Goal: Transaction & Acquisition: Purchase product/service

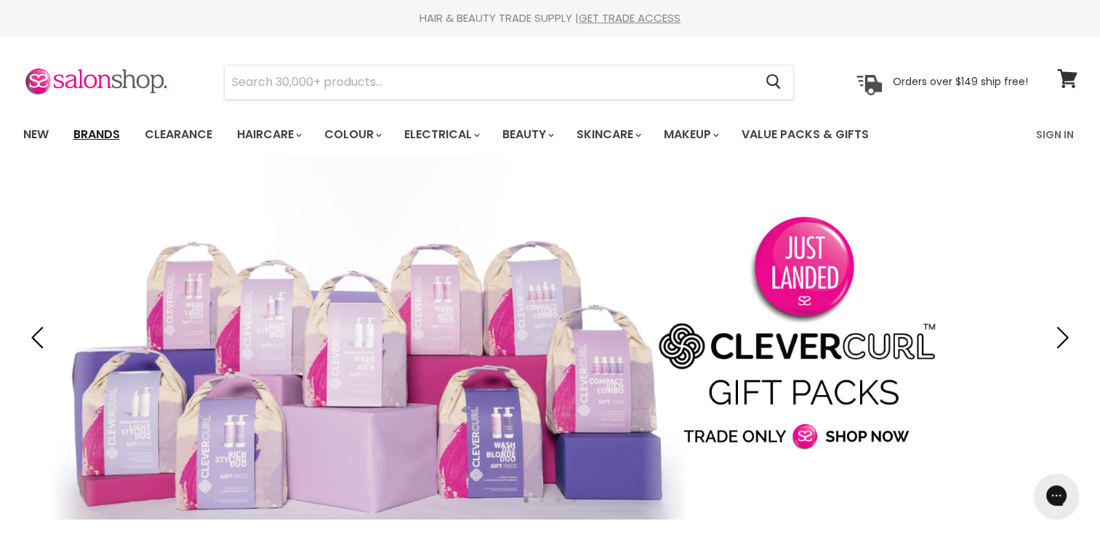
click at [93, 129] on link "Brands" at bounding box center [97, 134] width 68 height 31
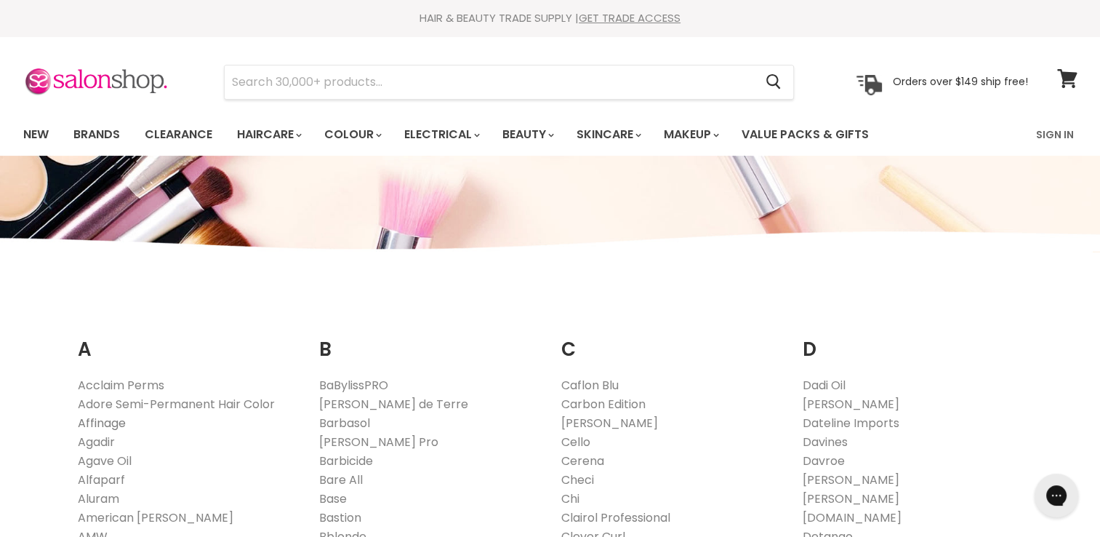
click at [113, 429] on link "Affinage" at bounding box center [102, 423] width 48 height 17
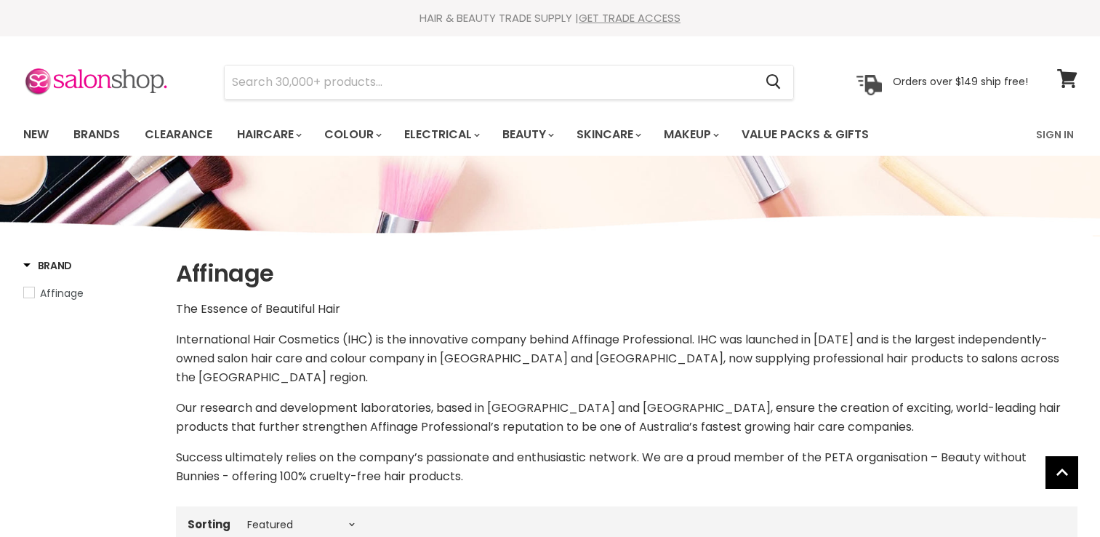
select select "manual"
click at [1055, 131] on link "Sign In" at bounding box center [1055, 134] width 55 height 31
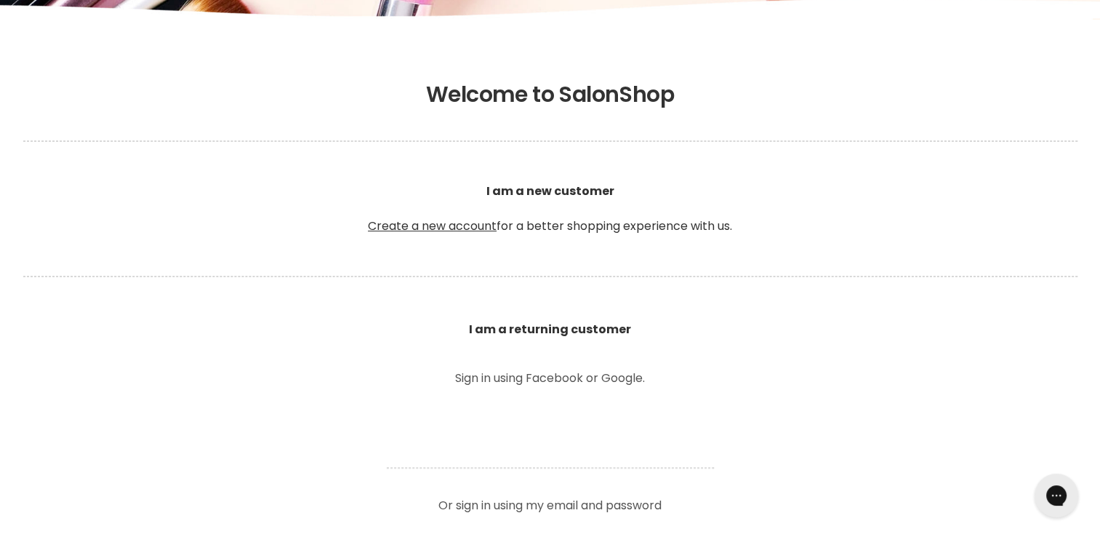
scroll to position [702, 0]
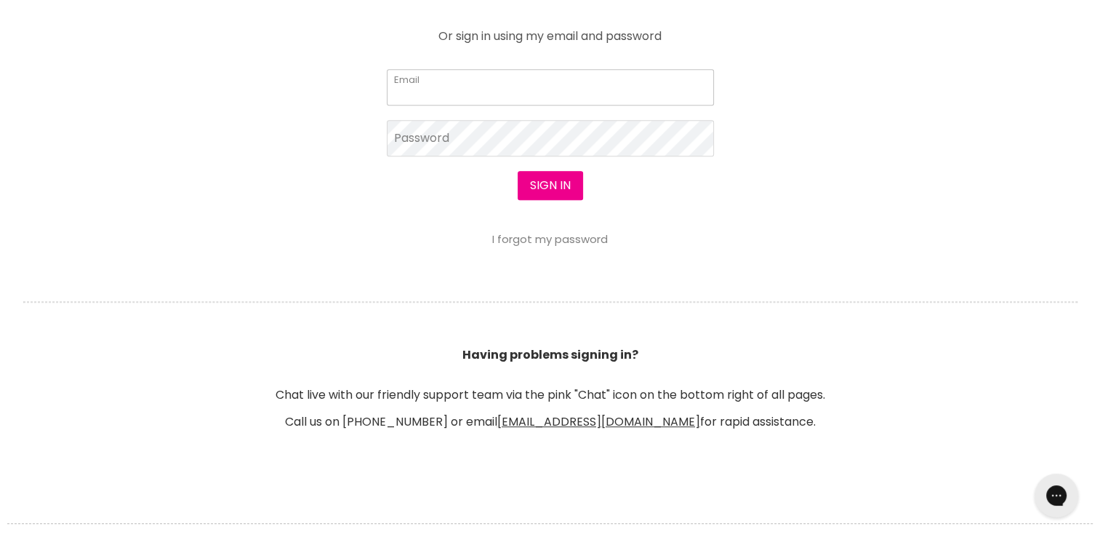
click at [569, 92] on input "Email" at bounding box center [550, 87] width 327 height 36
click at [524, 90] on input "Email" at bounding box center [550, 87] width 327 height 36
type input "emmalouise_19@outlook.com"
click at [508, 140] on div at bounding box center [550, 268] width 1100 height 537
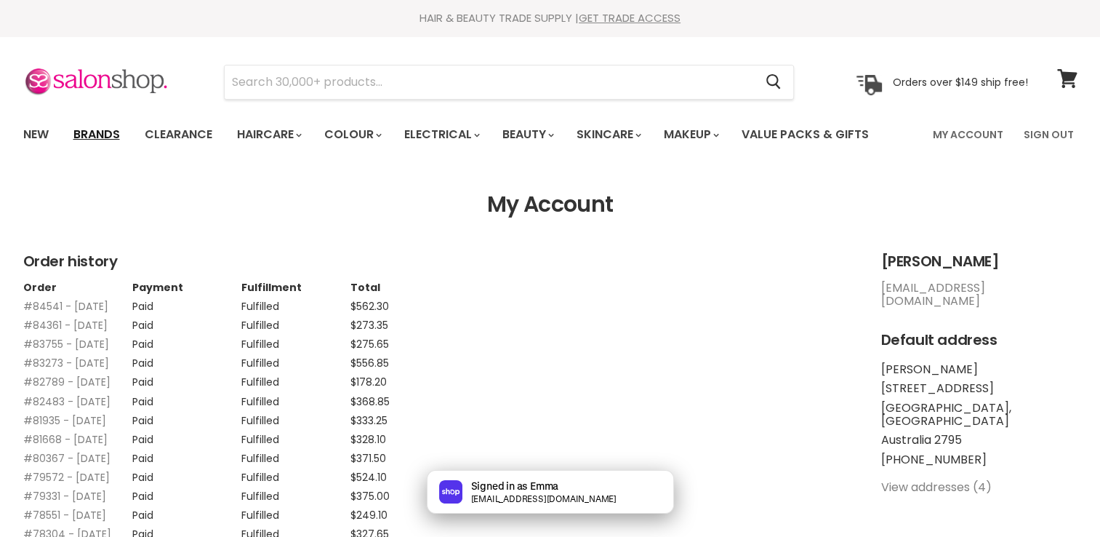
click at [108, 135] on link "Brands" at bounding box center [97, 134] width 68 height 31
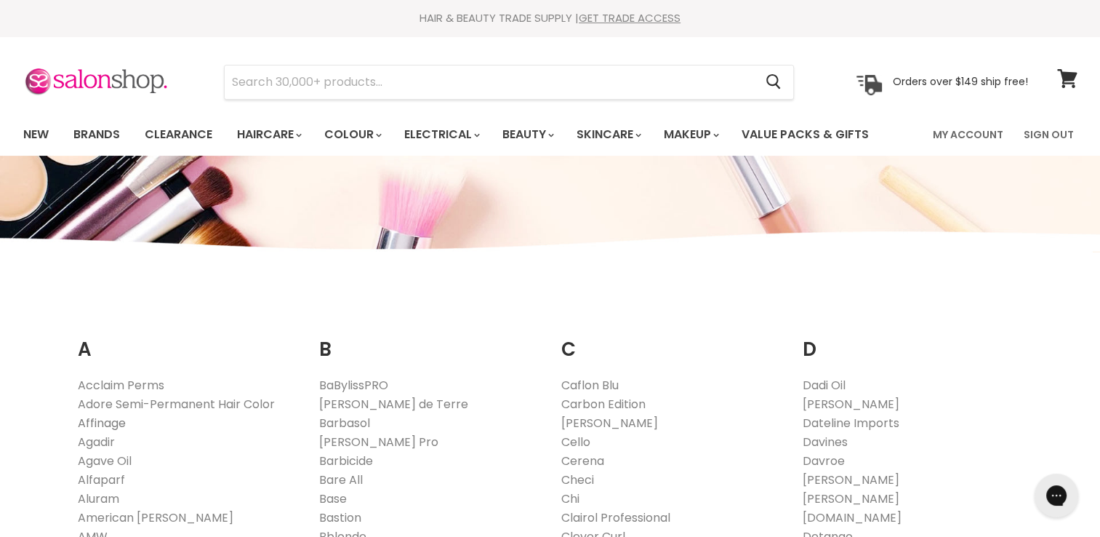
click at [113, 424] on link "Affinage" at bounding box center [102, 423] width 48 height 17
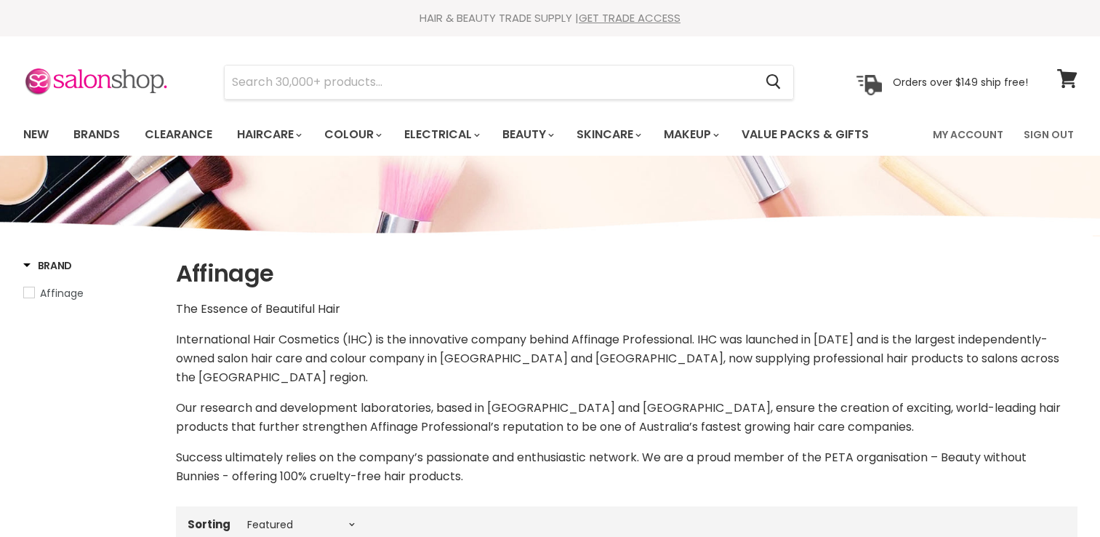
select select "manual"
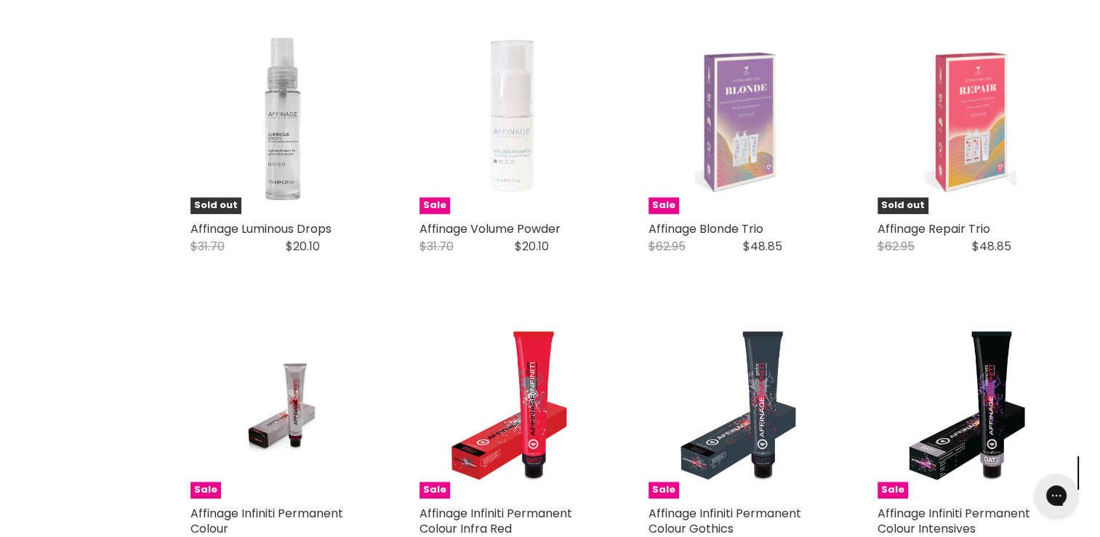
scroll to position [2505, 0]
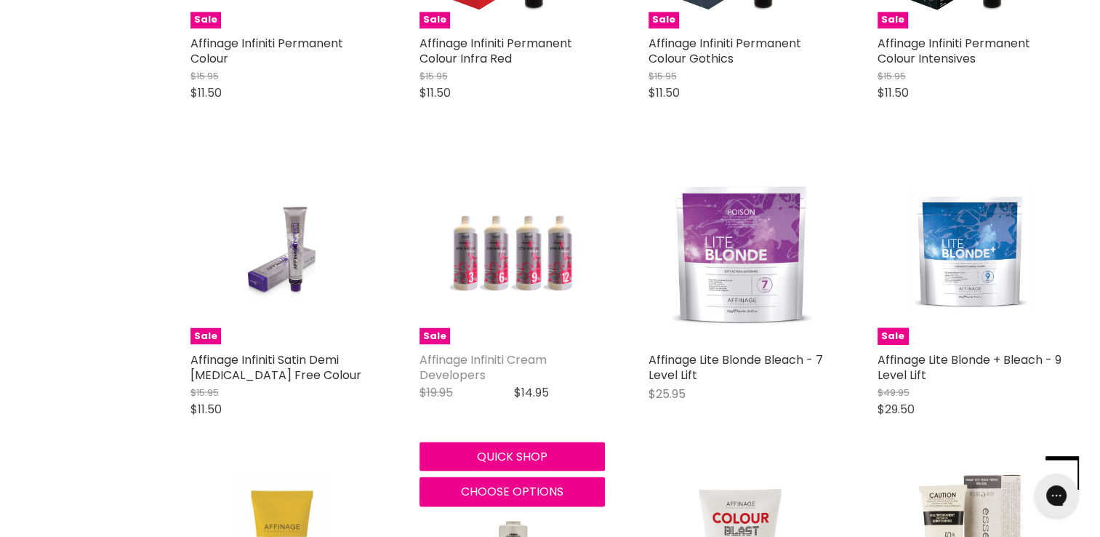
click at [486, 362] on link "Affinage Infiniti Cream Developers" at bounding box center [483, 367] width 127 height 32
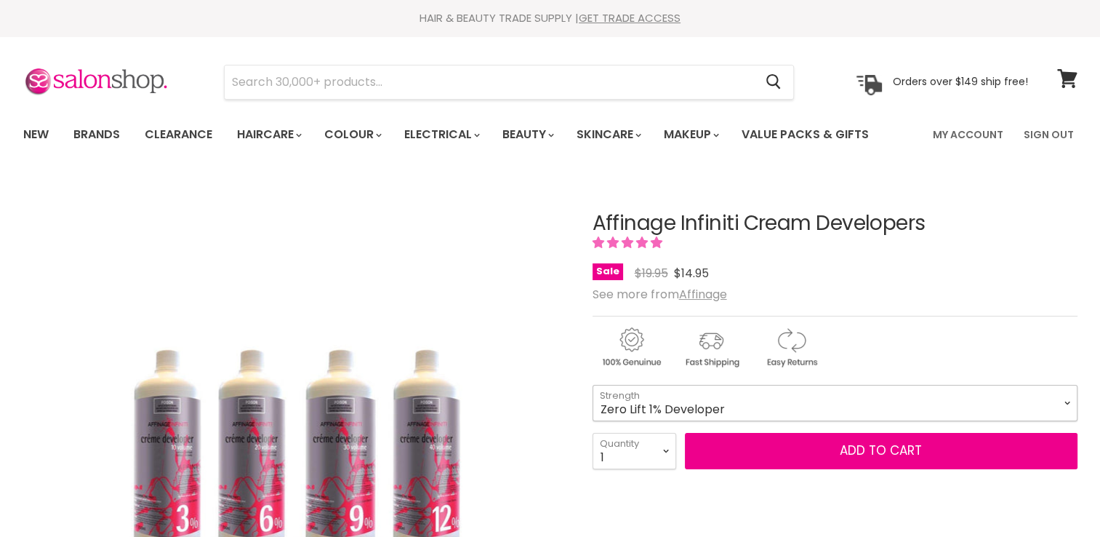
click at [717, 399] on select "Zero Lift 1% Developer 5 Vol 10 Vol 20 Vol 30 Vol 40 Vol" at bounding box center [835, 403] width 485 height 36
click at [593, 385] on select "Zero Lift 1% Developer 5 Vol 10 Vol 20 Vol 30 Vol 40 Vol" at bounding box center [835, 403] width 485 height 36
select select "10 Vol"
click at [663, 451] on select "1 2 3 4 5 6 7 8 9 10+" at bounding box center [635, 451] width 84 height 36
select select "4"
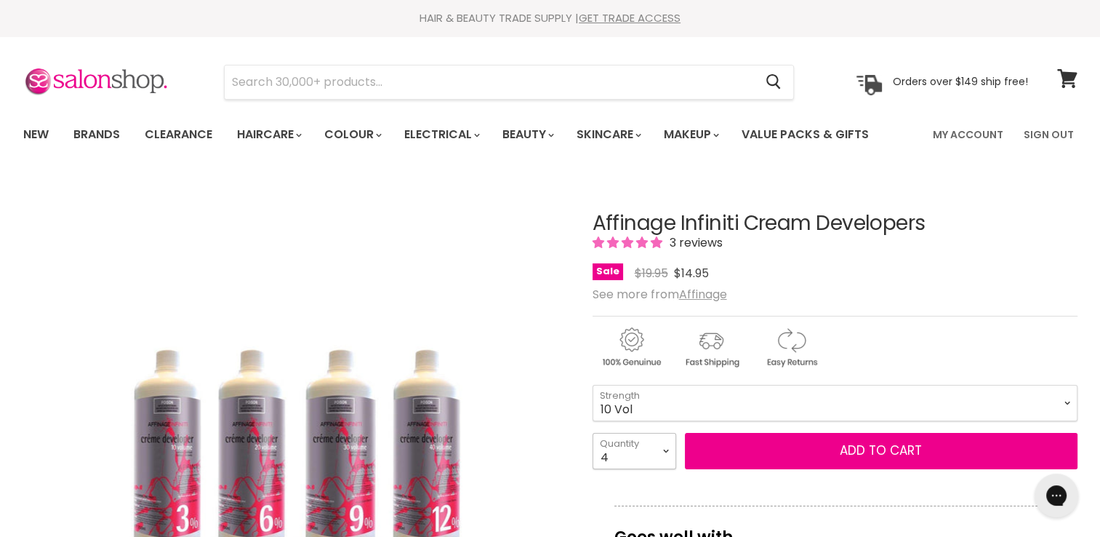
click at [593, 433] on select "1 2 3 4 5 6 7 8 9 10+" at bounding box center [635, 451] width 84 height 36
type input "4"
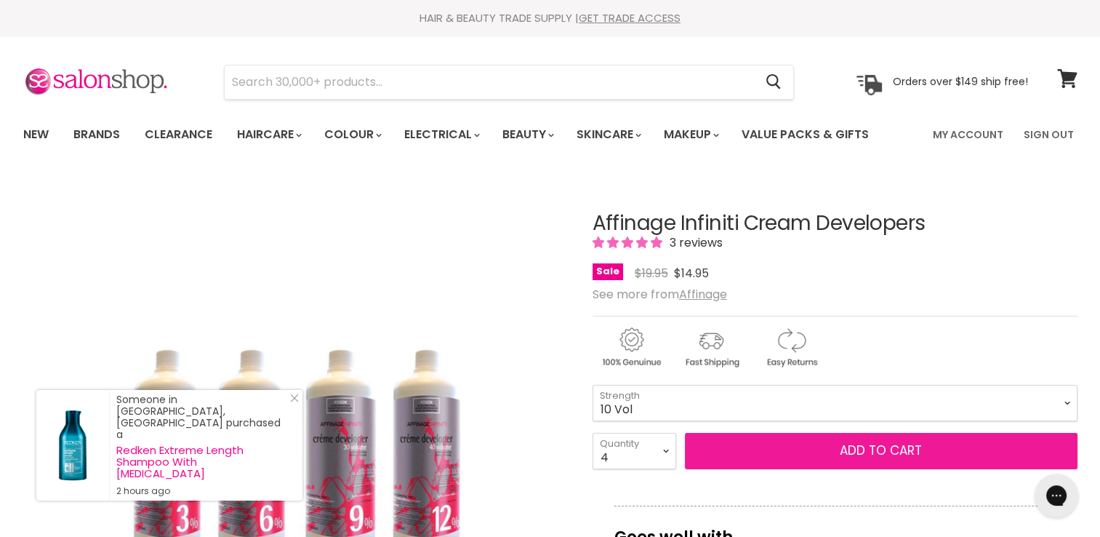
click at [797, 455] on button "Add to cart" at bounding box center [881, 451] width 393 height 36
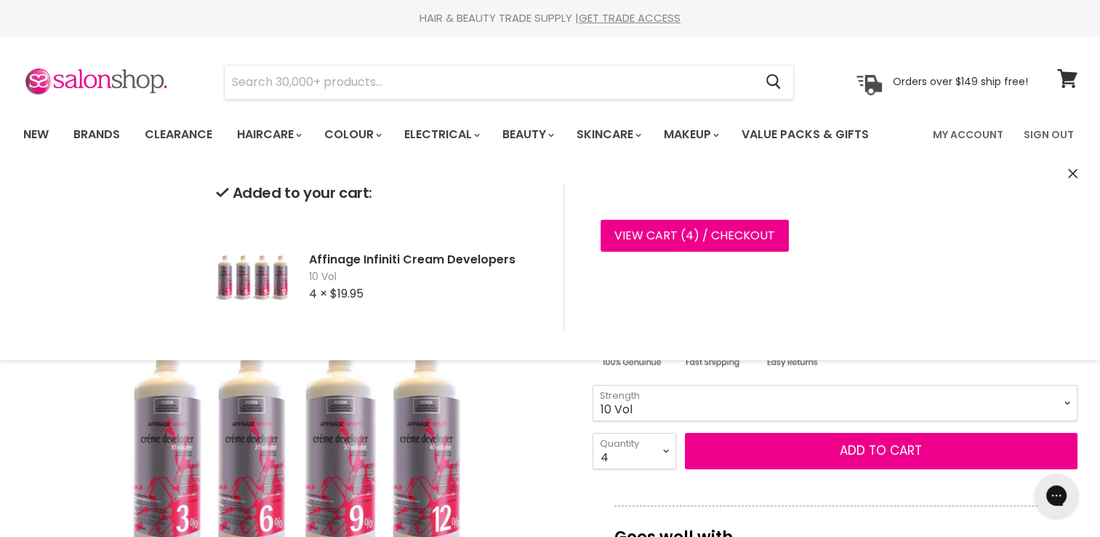
click at [868, 409] on select "Zero Lift 1% Developer 5 Vol 10 Vol 20 Vol 30 Vol 40 Vol" at bounding box center [835, 403] width 485 height 36
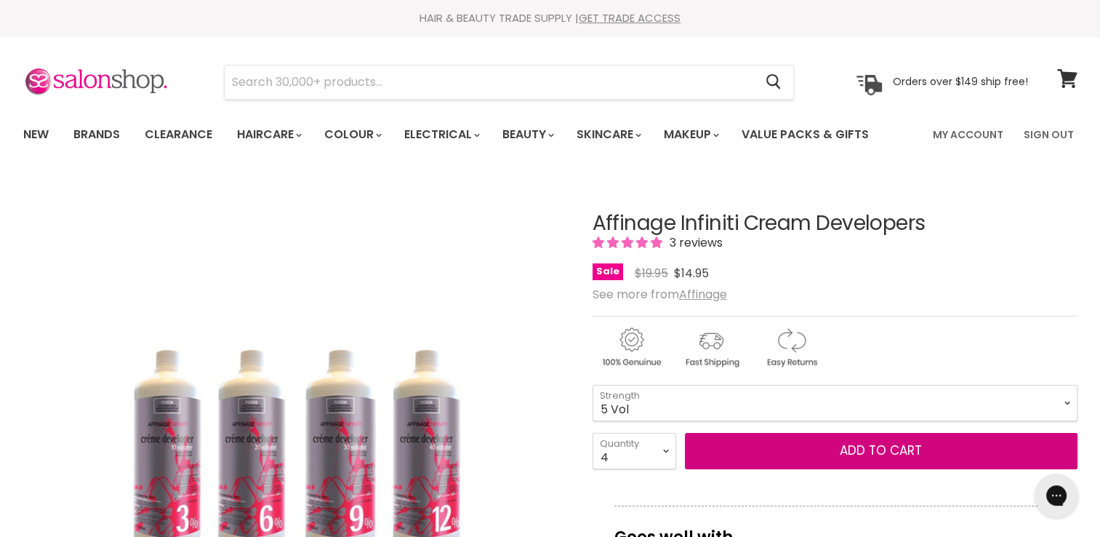
click at [593, 385] on select "Zero Lift 1% Developer 5 Vol 10 Vol 20 Vol 30 Vol 40 Vol" at bounding box center [835, 403] width 485 height 36
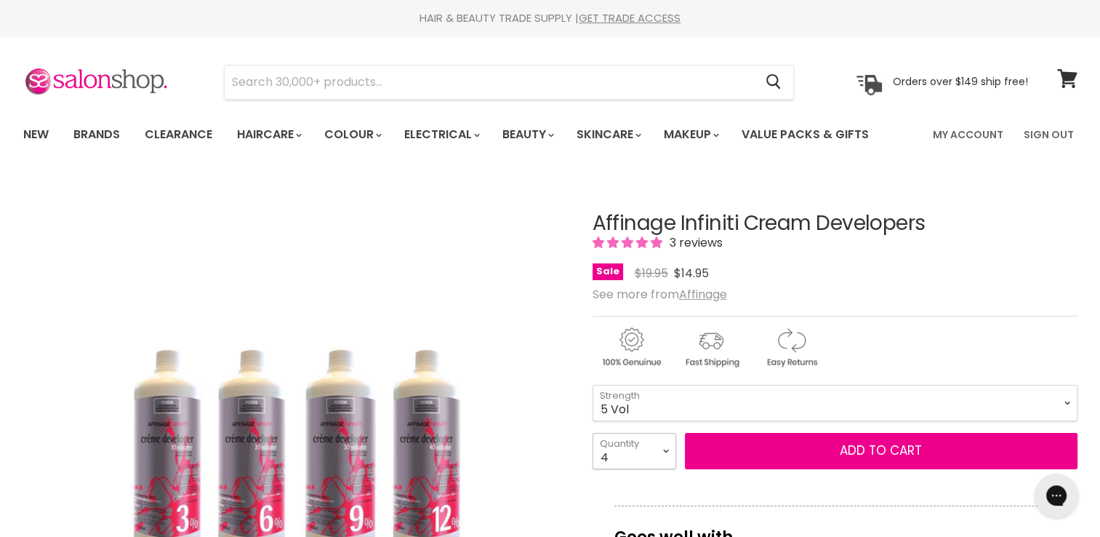
click at [668, 450] on select "1 2 3 4 5 6 7 8 9 10+" at bounding box center [635, 451] width 84 height 36
click at [771, 400] on select "Zero Lift 1% Developer 5 Vol 10 Vol 20 Vol 30 Vol 40 Vol" at bounding box center [835, 403] width 485 height 36
select select "Zero Lift 1% Developer"
click at [593, 385] on select "Zero Lift 1% Developer 5 Vol 10 Vol 20 Vol 30 Vol 40 Vol" at bounding box center [835, 403] width 485 height 36
click at [663, 455] on select "1 2 3 4 5 6 7 8 9 10+" at bounding box center [635, 451] width 84 height 36
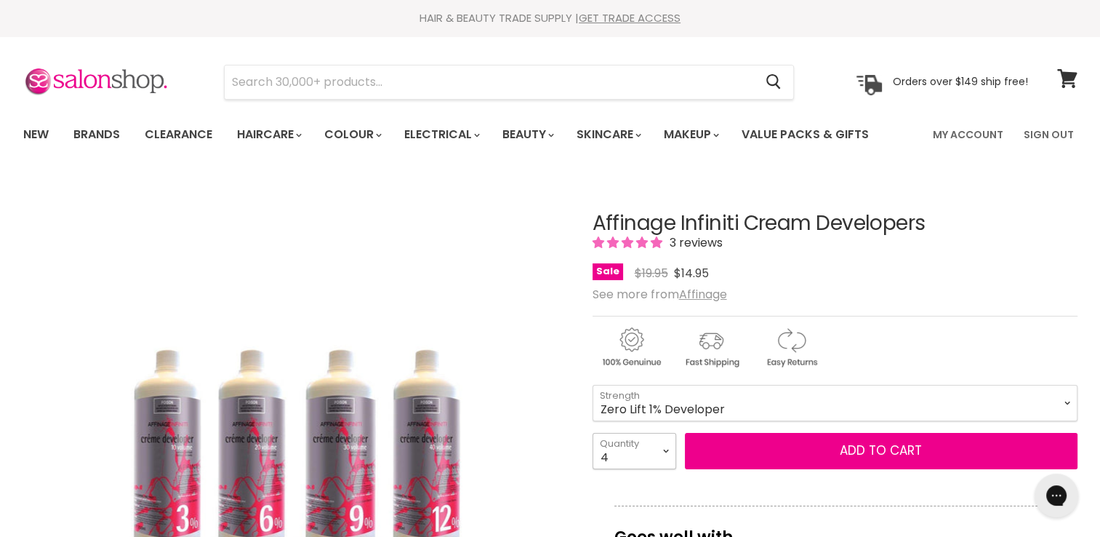
select select "5"
click at [593, 433] on select "1 2 3 4 5 6 7 8 9 10+" at bounding box center [635, 451] width 84 height 36
type input "5"
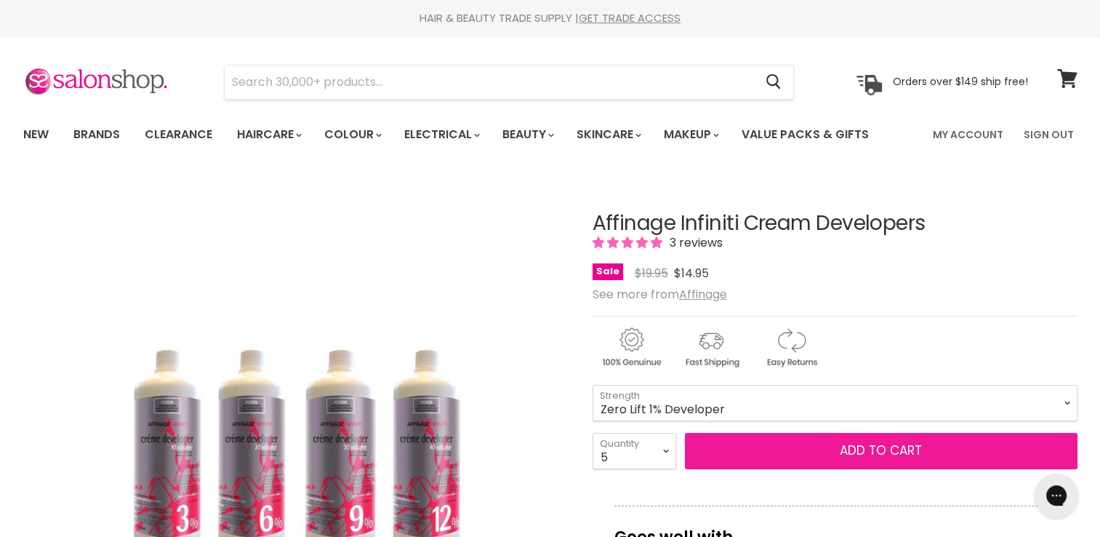
click at [845, 452] on button "Add to cart" at bounding box center [881, 451] width 393 height 36
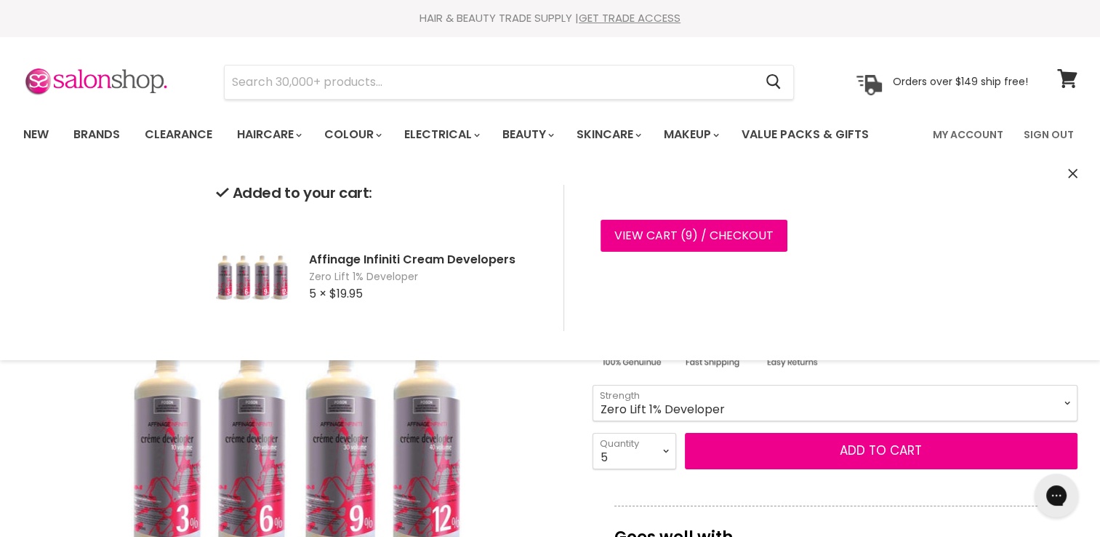
click at [852, 397] on select "Zero Lift 1% Developer 5 Vol 10 Vol 20 Vol 30 Vol 40 Vol" at bounding box center [835, 403] width 485 height 36
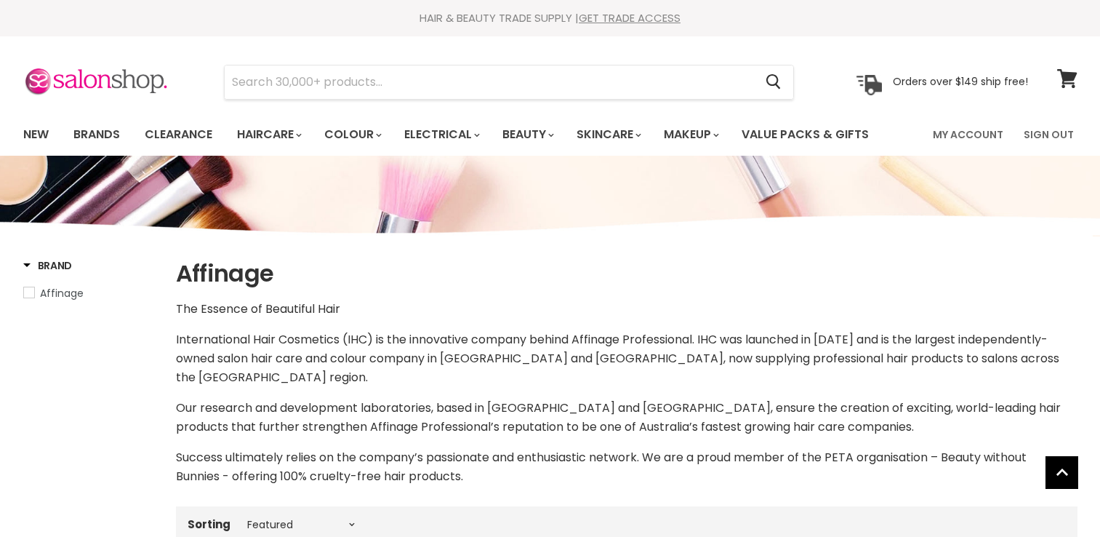
select select "manual"
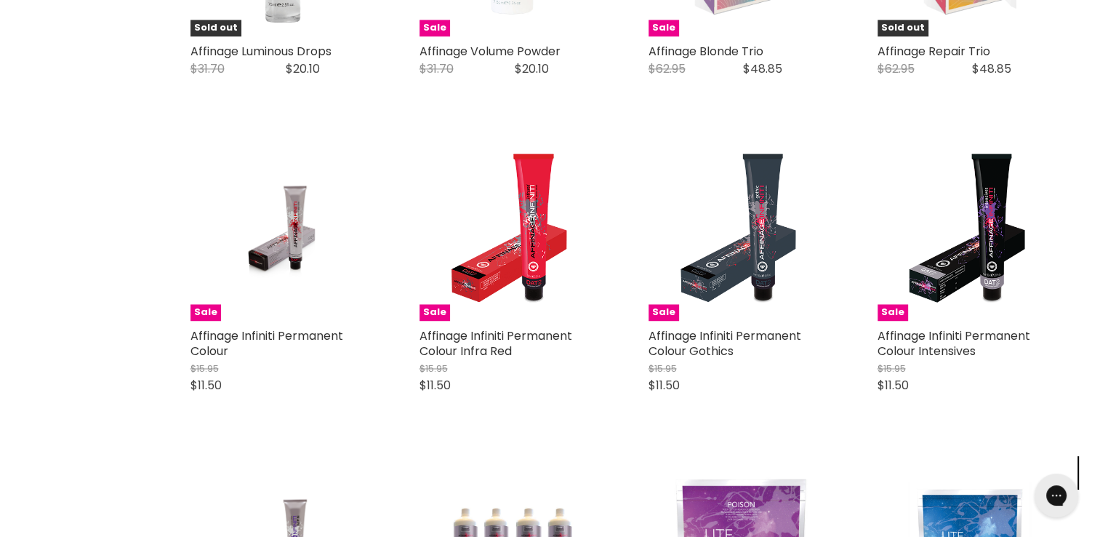
scroll to position [2154, 0]
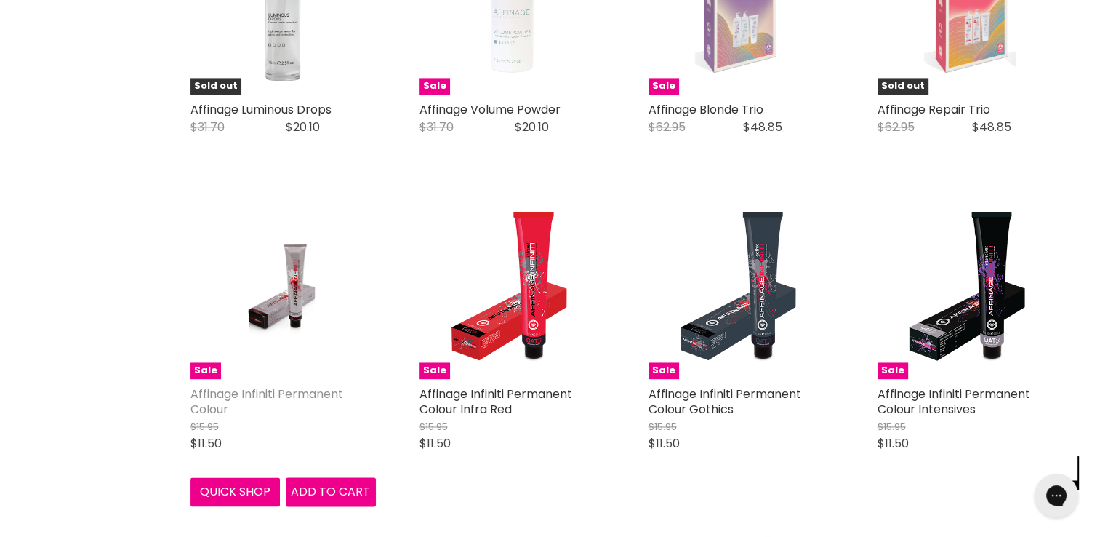
click at [253, 389] on link "Affinage Infiniti Permanent Colour" at bounding box center [267, 401] width 153 height 32
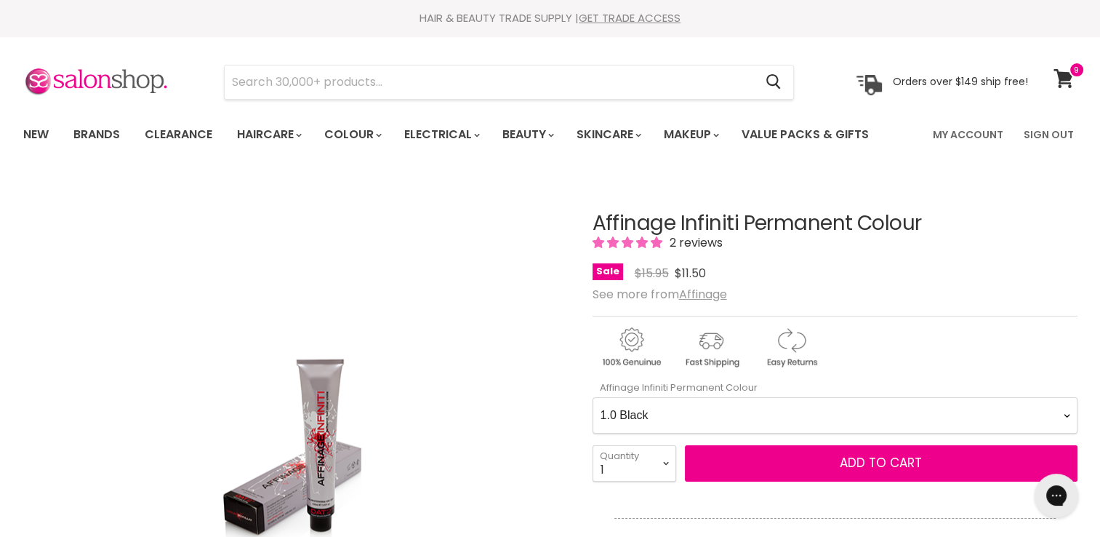
click at [847, 415] on Colour-0-0 "1.0 Black 2.0 Very Dark Brown 3.0 Dark Brown 3.66 Dark Burgundy Brown 4.0 Mediu…" at bounding box center [835, 415] width 485 height 36
select Colour-0-0 "4.0 Medium Brown"
click at [593, 397] on Colour-0-0 "1.0 Black 2.0 Very Dark Brown 3.0 Dark Brown 3.66 Dark Burgundy Brown 4.0 Mediu…" at bounding box center [835, 415] width 485 height 36
click at [651, 460] on select "1 2 3 4 5 6 7 8 9 10+" at bounding box center [635, 463] width 84 height 36
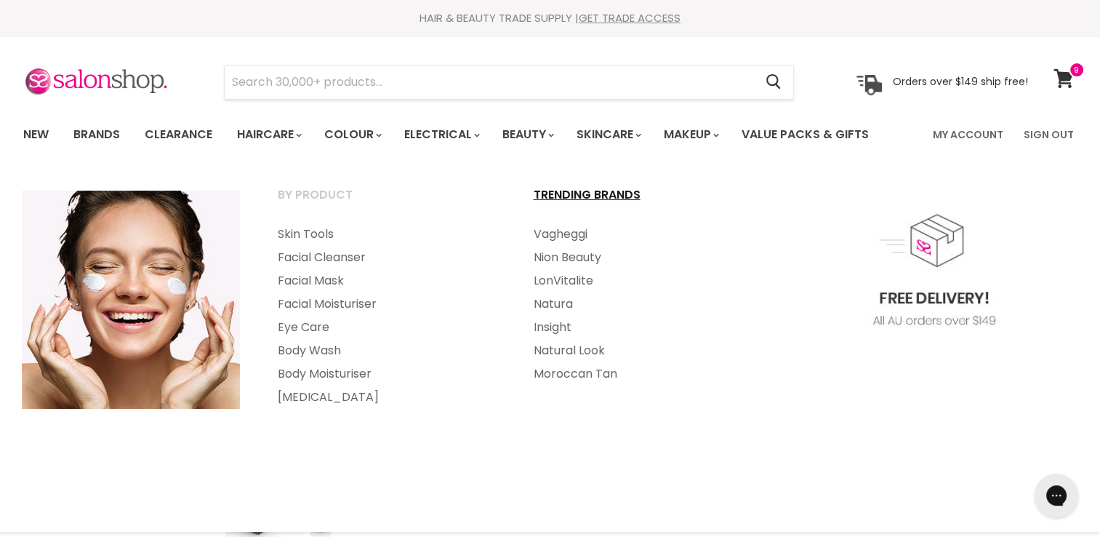
select select "2"
click at [593, 445] on select "1 2 3 4 5 6 7 8 9 10+" at bounding box center [635, 463] width 84 height 36
type input "2"
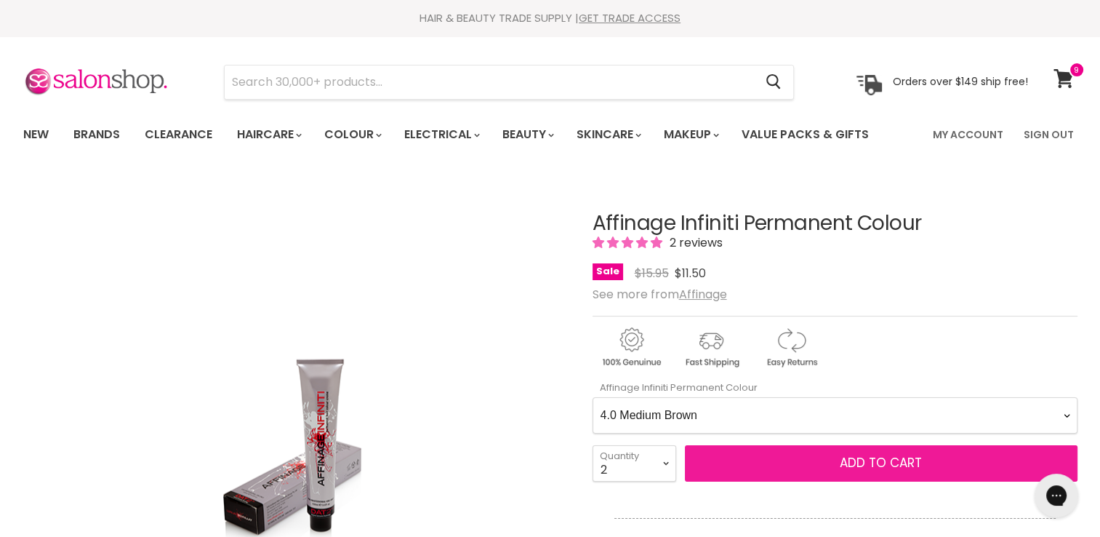
click at [838, 466] on button "Add to cart" at bounding box center [881, 463] width 393 height 36
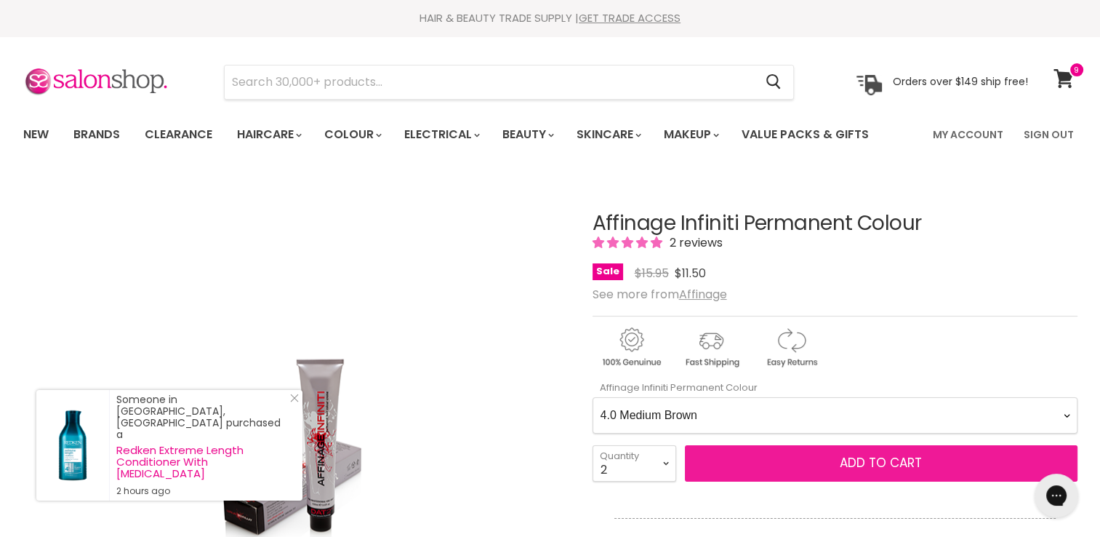
click at [838, 466] on button "Add to cart" at bounding box center [881, 463] width 393 height 36
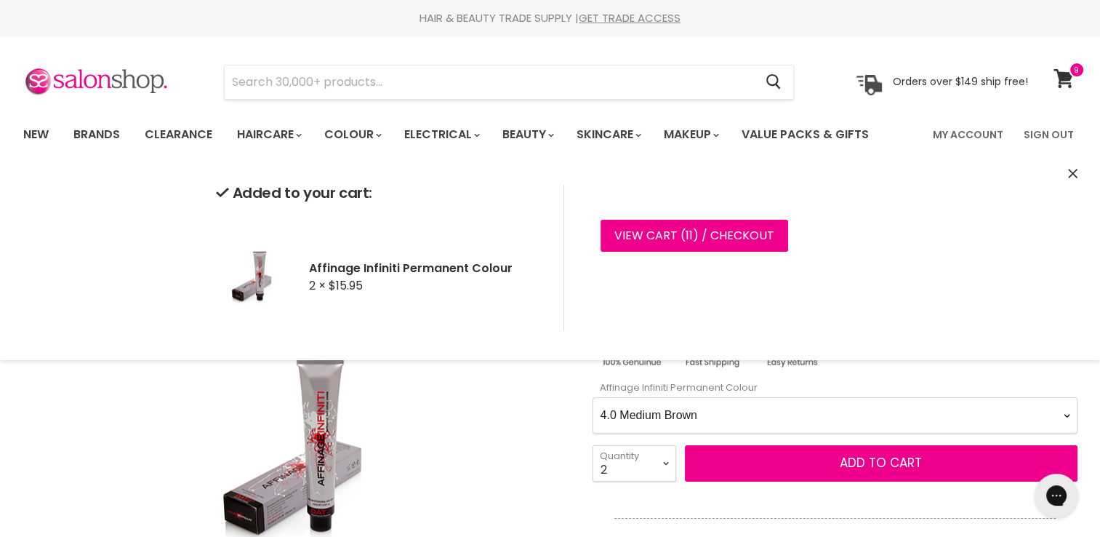
click at [719, 412] on Colour-0-0 "1.0 Black 2.0 Very Dark Brown 3.0 Dark Brown 3.66 Dark Burgundy Brown 4.0 Mediu…" at bounding box center [835, 415] width 485 height 36
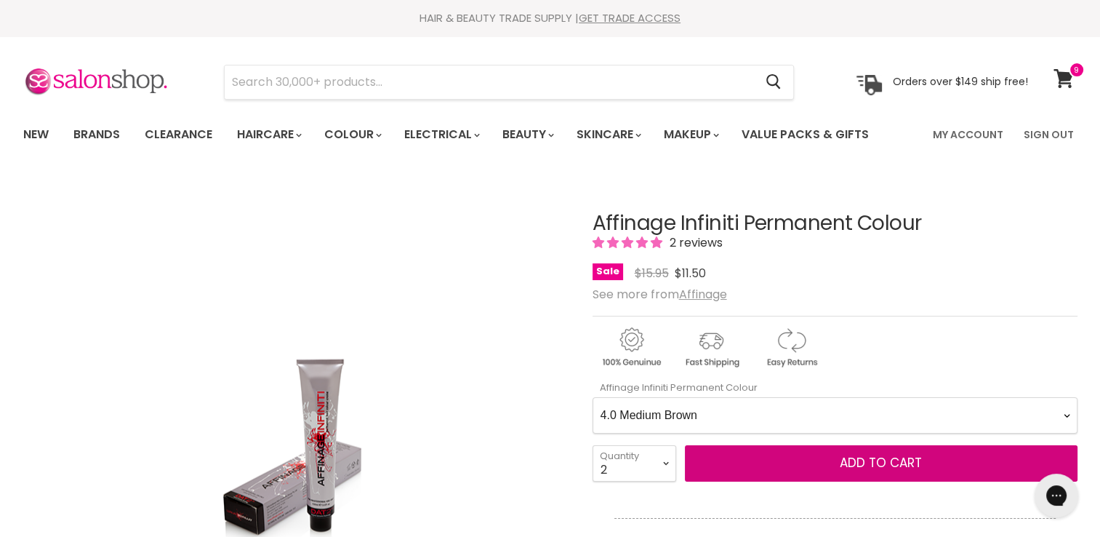
click at [593, 397] on Colour-0-0 "1.0 Black 2.0 Very Dark Brown 3.0 Dark Brown 3.66 Dark Burgundy Brown 4.0 Mediu…" at bounding box center [835, 415] width 485 height 36
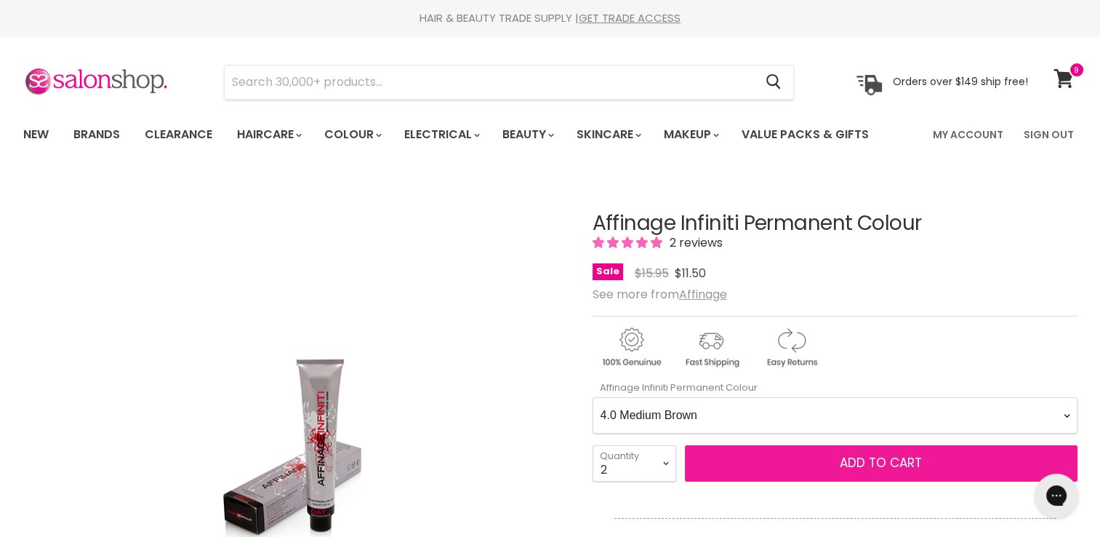
click at [778, 457] on button "Add to cart" at bounding box center [881, 463] width 393 height 36
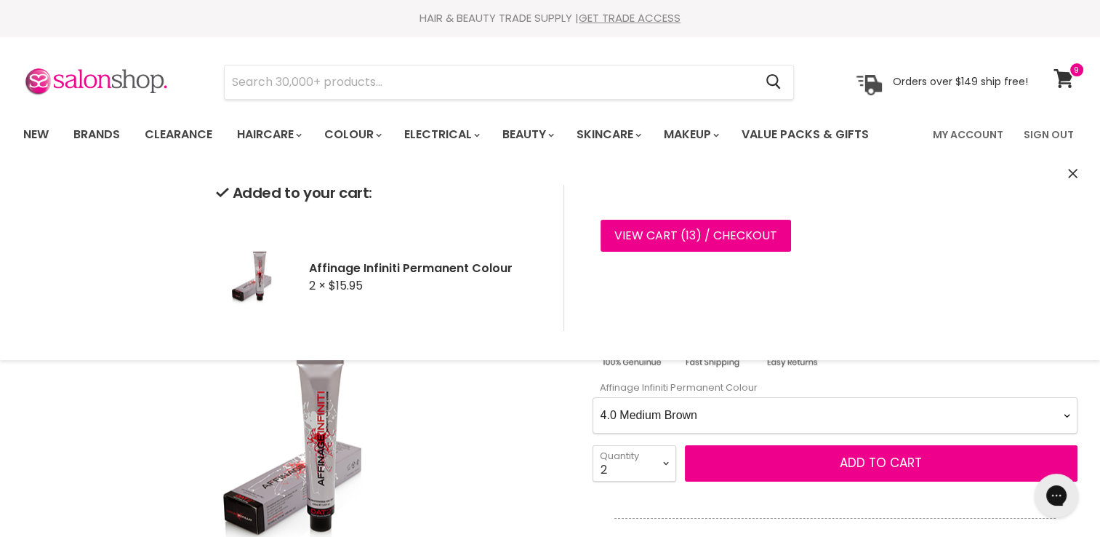
click at [827, 420] on Colour-0-0 "1.0 Black 2.0 Very Dark Brown 3.0 Dark Brown 3.66 Dark Burgundy Brown 4.0 Mediu…" at bounding box center [835, 415] width 485 height 36
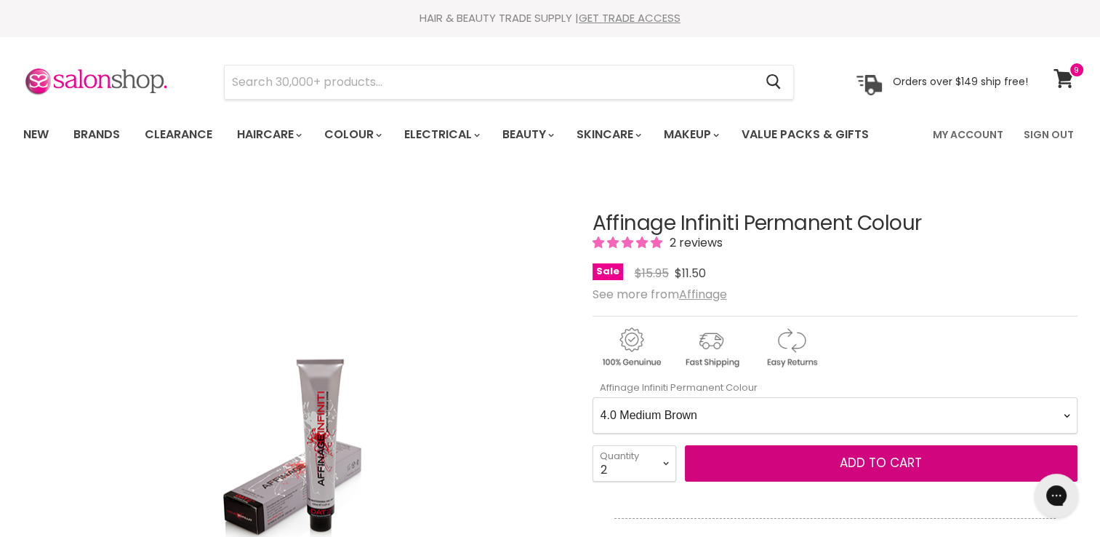
click at [593, 397] on Colour-0-0 "1.0 Black 2.0 Very Dark Brown 3.0 Dark Brown 3.66 Dark Burgundy Brown 4.0 Mediu…" at bounding box center [835, 415] width 485 height 36
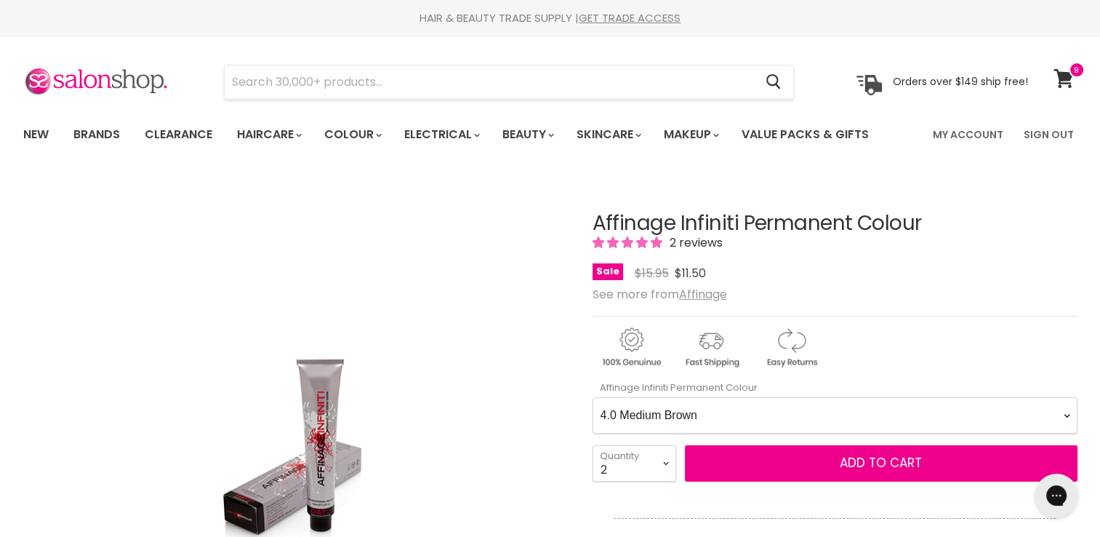
click at [794, 432] on Colour-0-0 "1.0 Black 2.0 Very Dark Brown 3.0 Dark Brown 3.66 Dark Burgundy Brown 4.0 Mediu…" at bounding box center [835, 415] width 485 height 36
click at [593, 397] on Colour-0-0 "1.0 Black 2.0 Very Dark Brown 3.0 Dark Brown 3.66 Dark Burgundy Brown 4.0 Mediu…" at bounding box center [835, 415] width 485 height 36
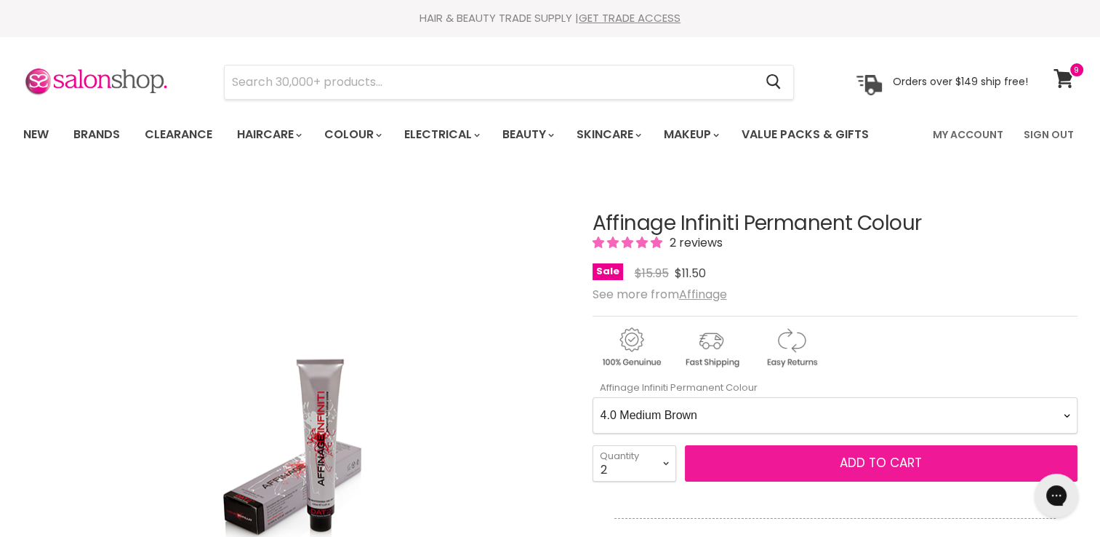
click at [735, 458] on button "Add to cart" at bounding box center [881, 463] width 393 height 36
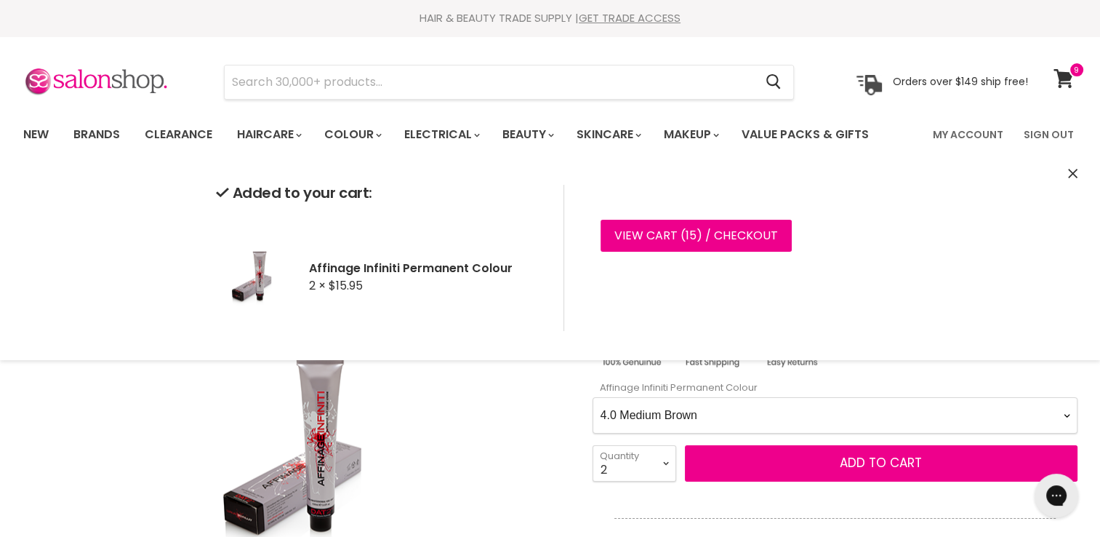
click at [786, 418] on Colour-0-0 "1.0 Black 2.0 Very Dark Brown 3.0 Dark Brown 3.66 Dark Burgundy Brown 4.0 Mediu…" at bounding box center [835, 415] width 485 height 36
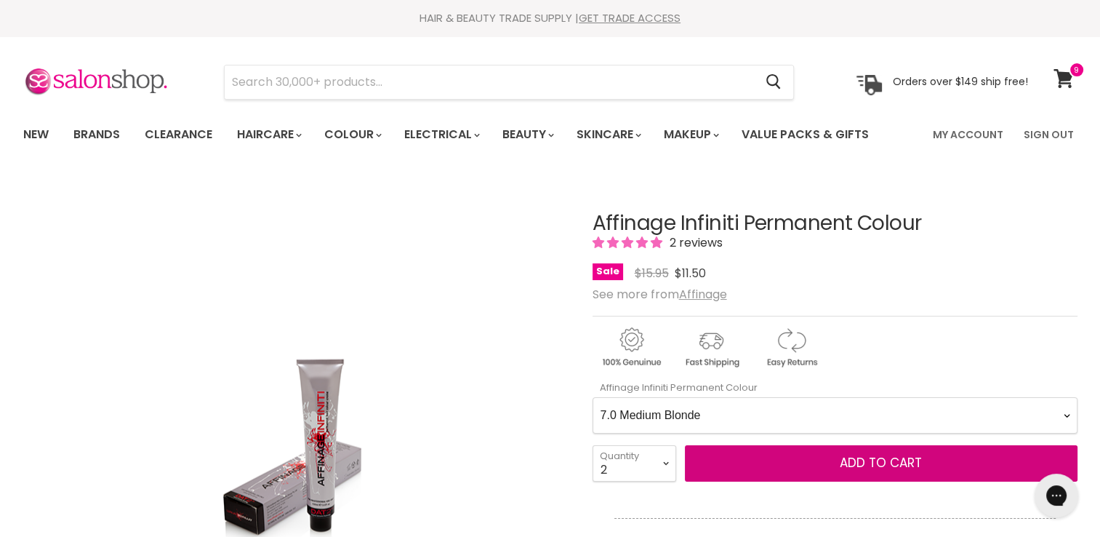
click at [593, 397] on Colour-0-0 "1.0 Black 2.0 Very Dark Brown 3.0 Dark Brown 3.66 Dark Burgundy Brown 4.0 Mediu…" at bounding box center [835, 415] width 485 height 36
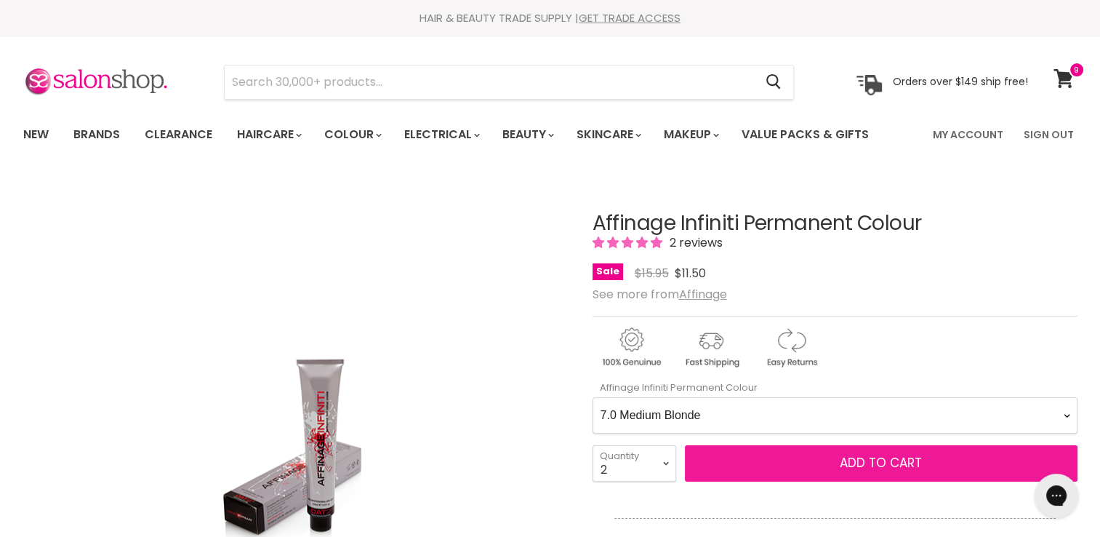
click at [738, 460] on button "Add to cart" at bounding box center [881, 463] width 393 height 36
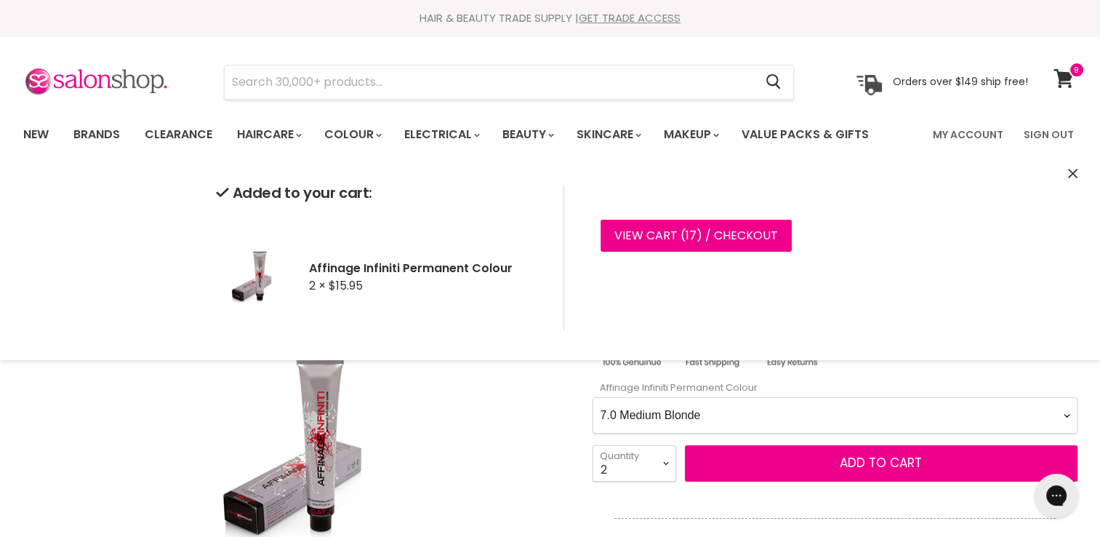
click at [1074, 177] on icon "Close" at bounding box center [1072, 173] width 9 height 9
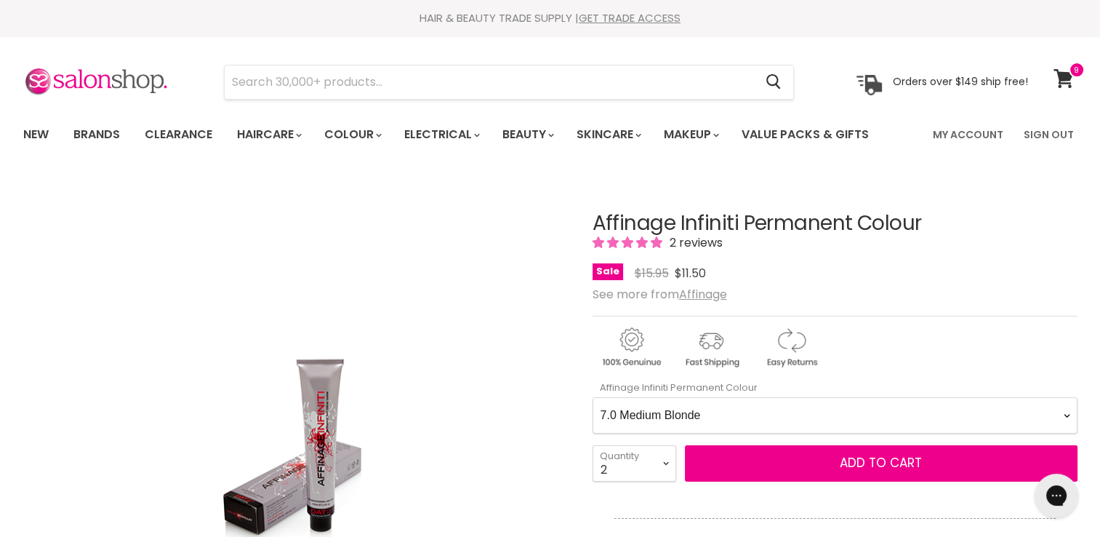
click at [824, 418] on Colour-0-0 "1.0 Black 2.0 Very Dark Brown 3.0 Dark Brown 3.66 Dark Burgundy Brown 4.0 Mediu…" at bounding box center [835, 415] width 485 height 36
click at [593, 397] on Colour-0-0 "1.0 Black 2.0 Very Dark Brown 3.0 Dark Brown 3.66 Dark Burgundy Brown 4.0 Mediu…" at bounding box center [835, 415] width 485 height 36
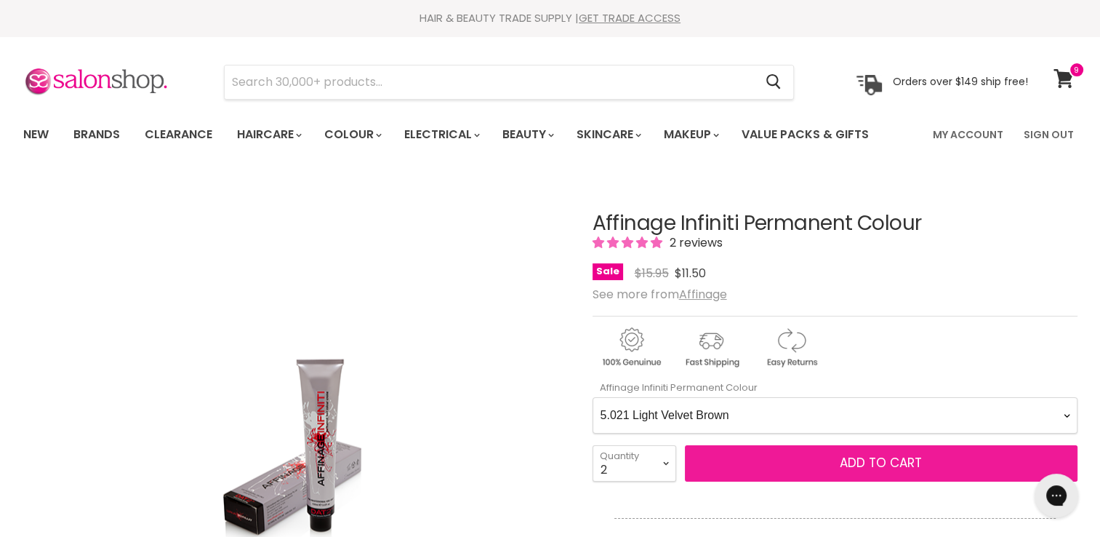
click at [823, 461] on button "Add to cart" at bounding box center [881, 463] width 393 height 36
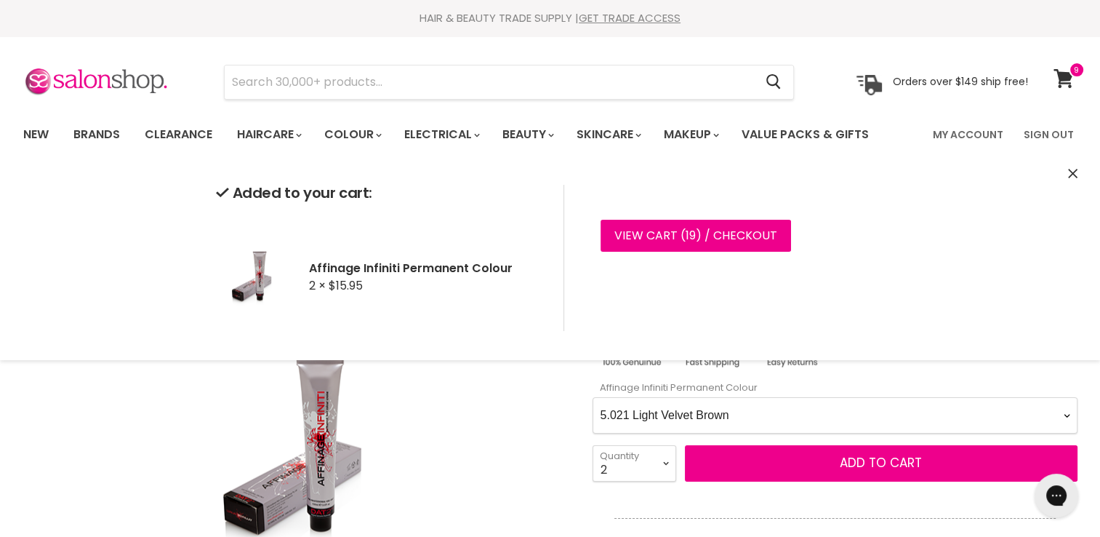
click at [921, 414] on Colour-0-0 "1.0 Black 2.0 Very Dark Brown 3.0 Dark Brown 3.66 Dark Burgundy Brown 4.0 Mediu…" at bounding box center [835, 415] width 485 height 36
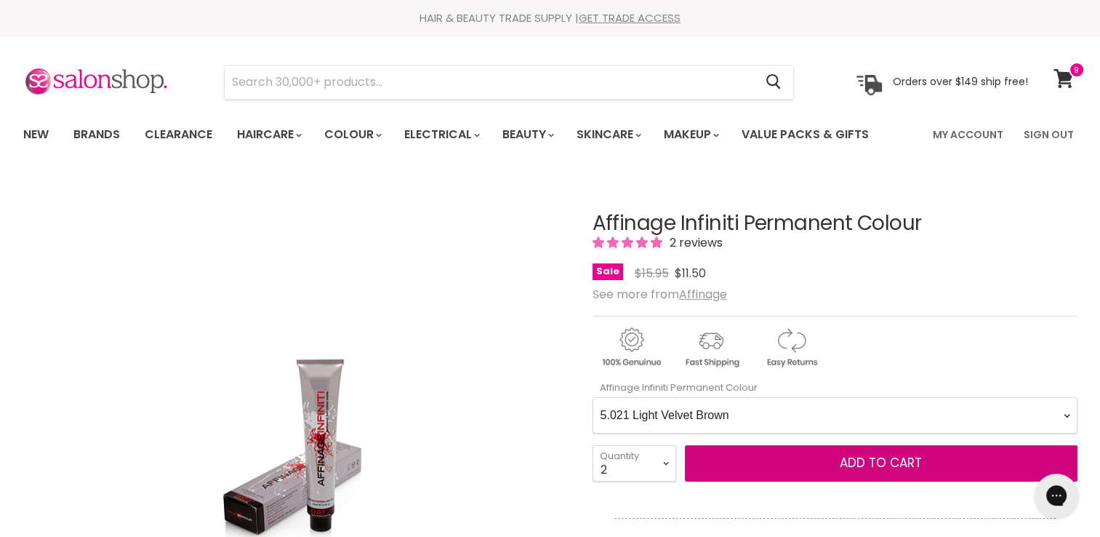
click at [593, 397] on Colour-0-0 "1.0 Black 2.0 Very Dark Brown 3.0 Dark Brown 3.66 Dark Burgundy Brown 4.0 Mediu…" at bounding box center [835, 415] width 485 height 36
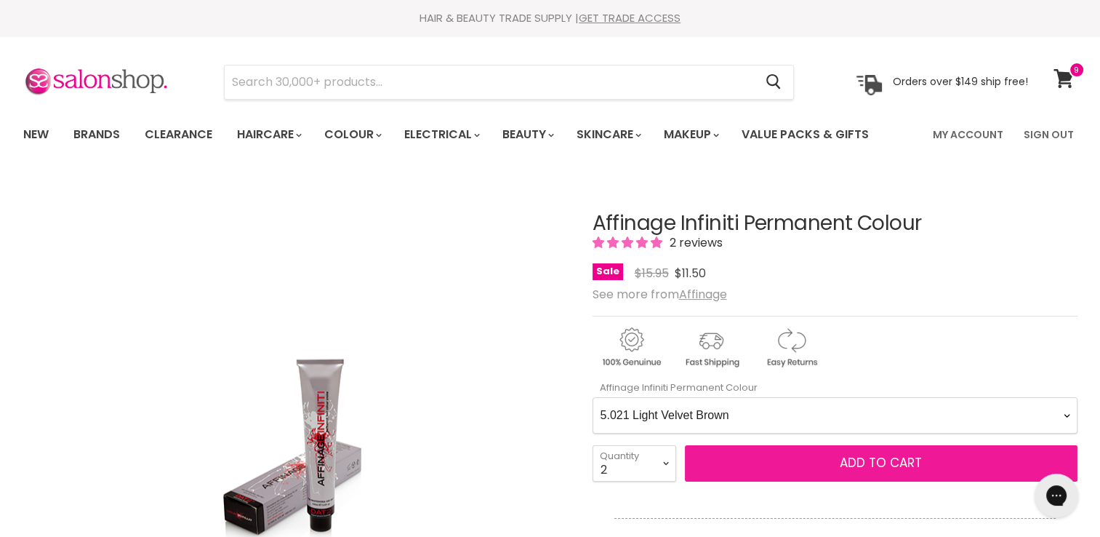
click at [844, 466] on span "Add to cart" at bounding box center [881, 462] width 82 height 17
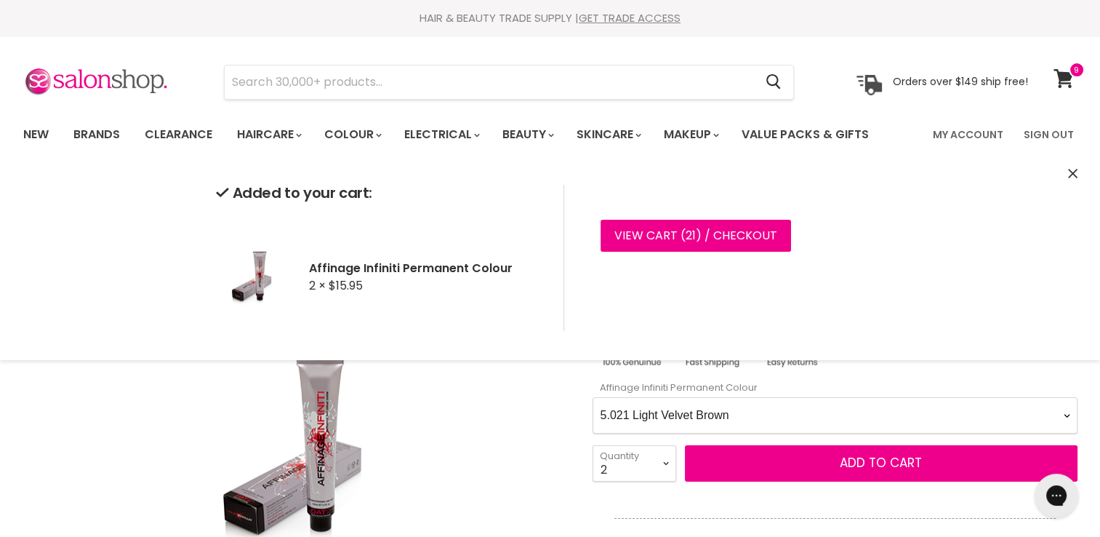
click at [816, 429] on Colour-0-0 "1.0 Black 2.0 Very Dark Brown 3.0 Dark Brown 3.66 Dark Burgundy Brown 4.0 Mediu…" at bounding box center [835, 415] width 485 height 36
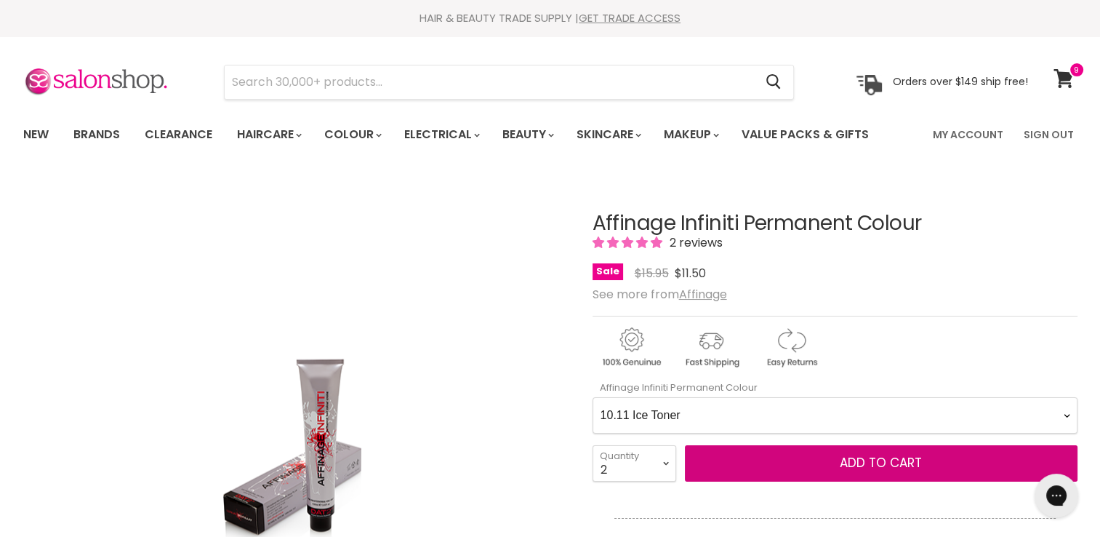
click at [593, 397] on Colour-0-0 "1.0 Black 2.0 Very Dark Brown 3.0 Dark Brown 3.66 Dark Burgundy Brown 4.0 Mediu…" at bounding box center [835, 415] width 485 height 36
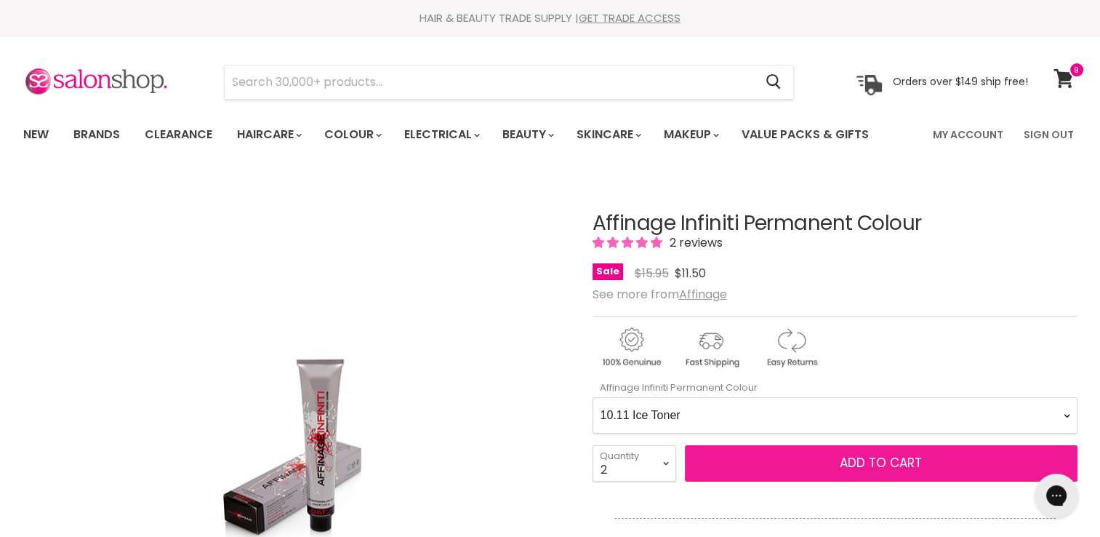
click at [730, 468] on button "Add to cart" at bounding box center [881, 463] width 393 height 36
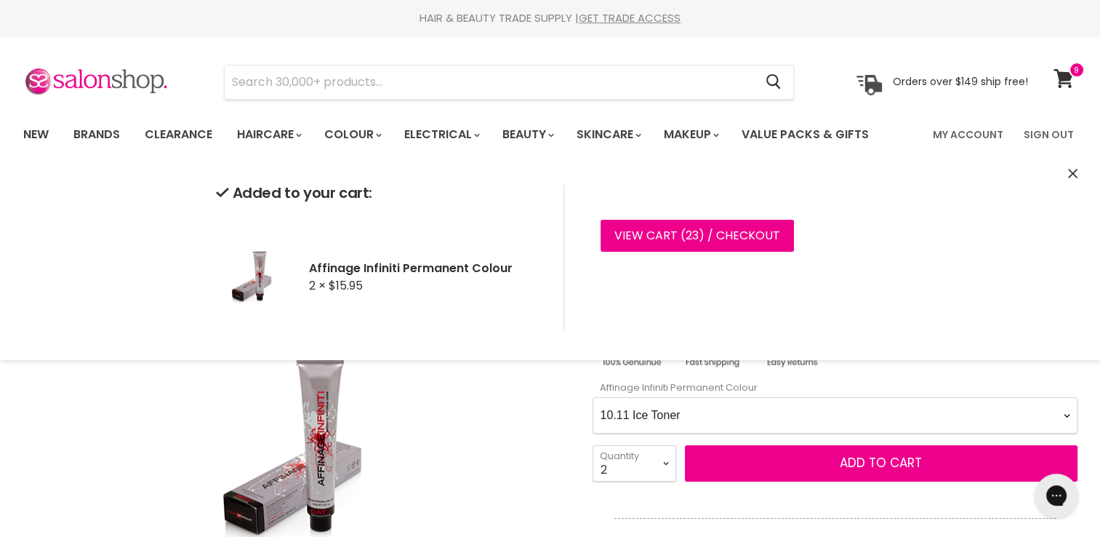
click at [979, 414] on Colour-0-0 "1.0 Black 2.0 Very Dark Brown 3.0 Dark Brown 3.66 Dark Burgundy Brown 4.0 Mediu…" at bounding box center [835, 415] width 485 height 36
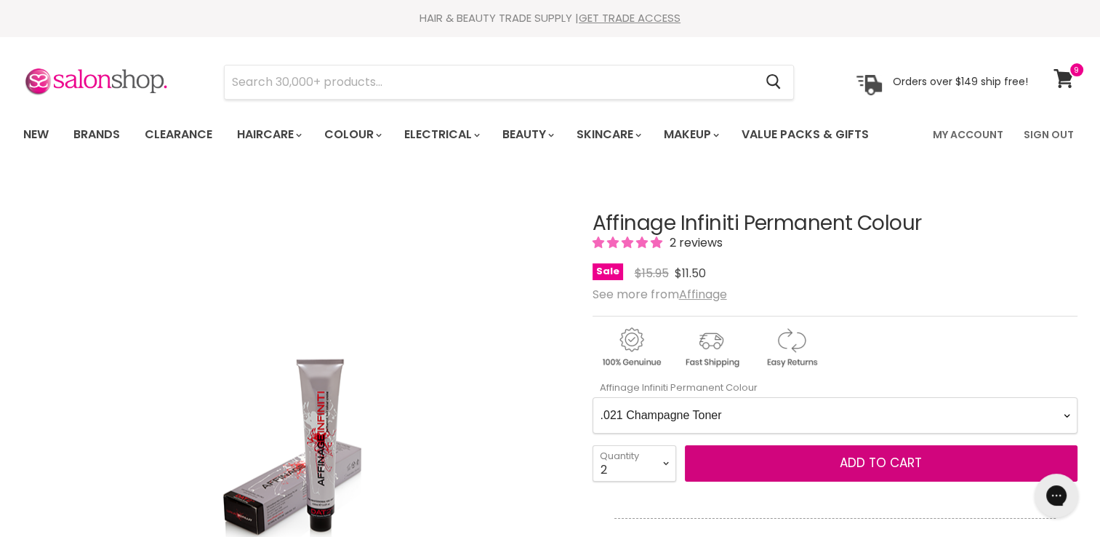
click at [593, 397] on Colour-0-0 "1.0 Black 2.0 Very Dark Brown 3.0 Dark Brown 3.66 Dark Burgundy Brown 4.0 Mediu…" at bounding box center [835, 415] width 485 height 36
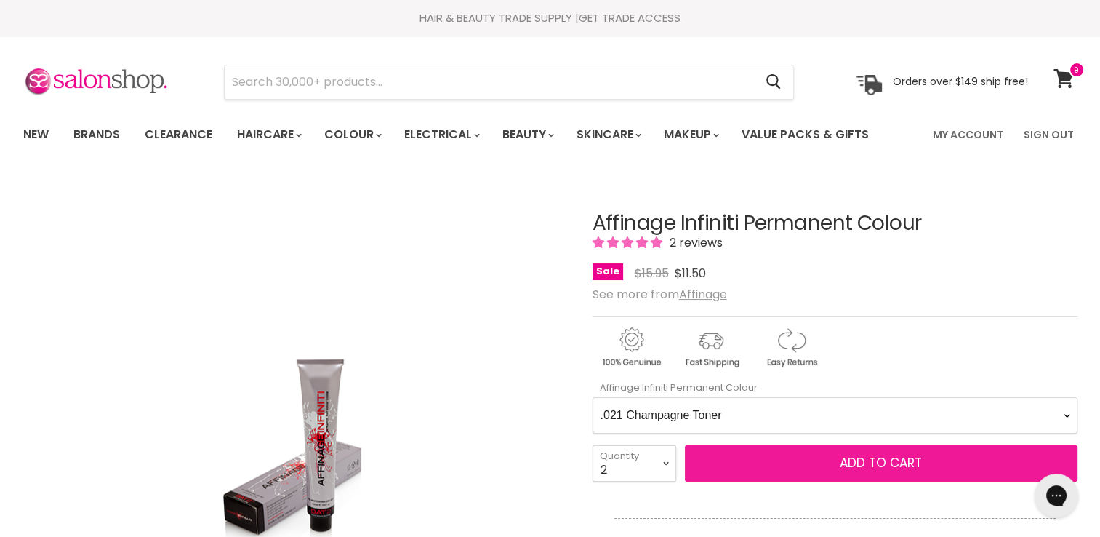
click at [892, 467] on span "Add to cart" at bounding box center [881, 462] width 82 height 17
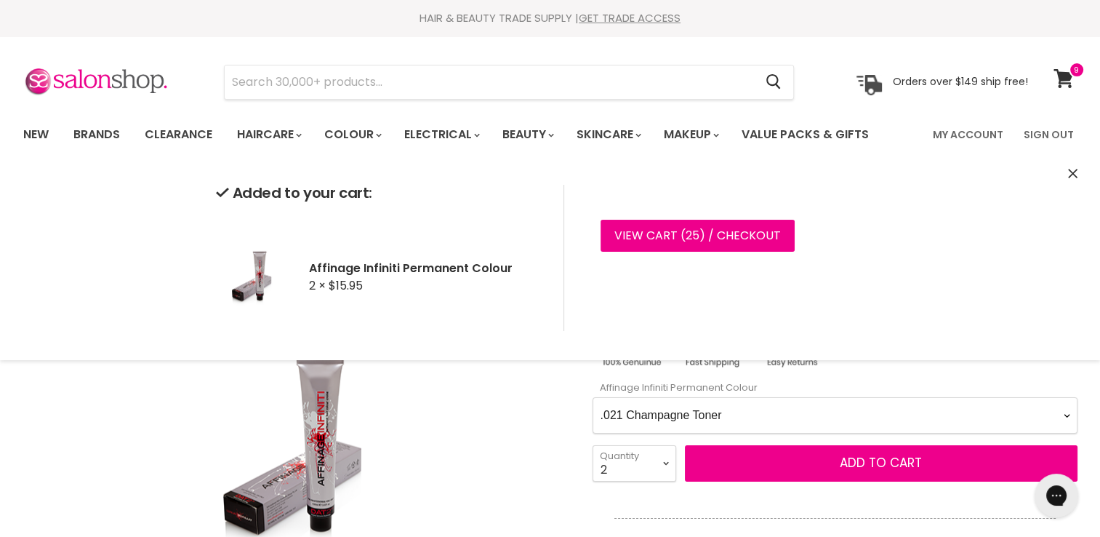
click at [898, 417] on Colour-0-0 "1.0 Black 2.0 Very Dark Brown 3.0 Dark Brown 3.66 Dark Burgundy Brown 4.0 Mediu…" at bounding box center [835, 415] width 485 height 36
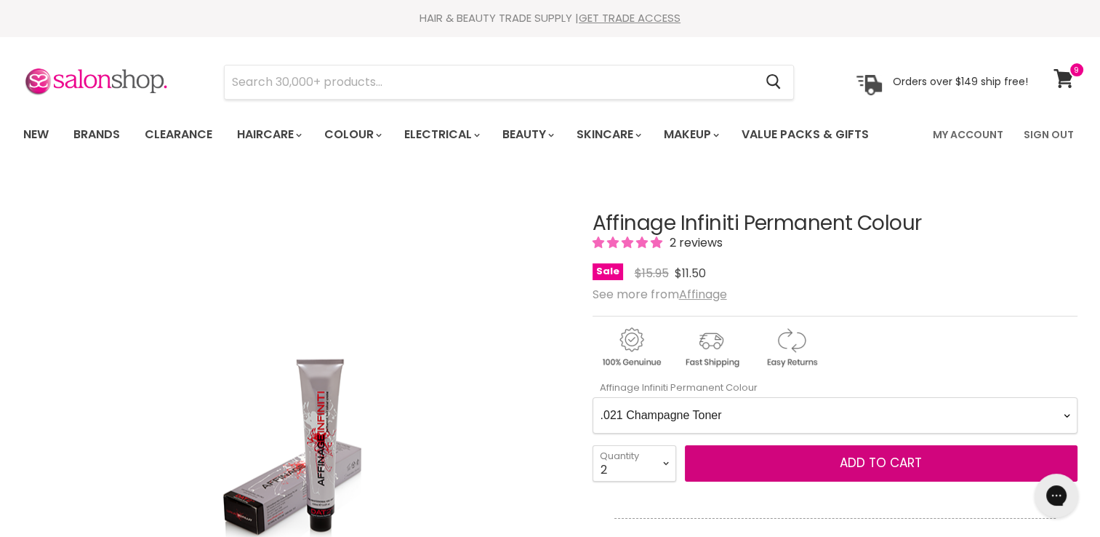
select Colour-0-0 ".22 Lavender Toner"
click at [593, 397] on Colour-0-0 "1.0 Black 2.0 Very Dark Brown 3.0 Dark Brown 3.66 Dark Burgundy Brown 4.0 Mediu…" at bounding box center [835, 415] width 485 height 36
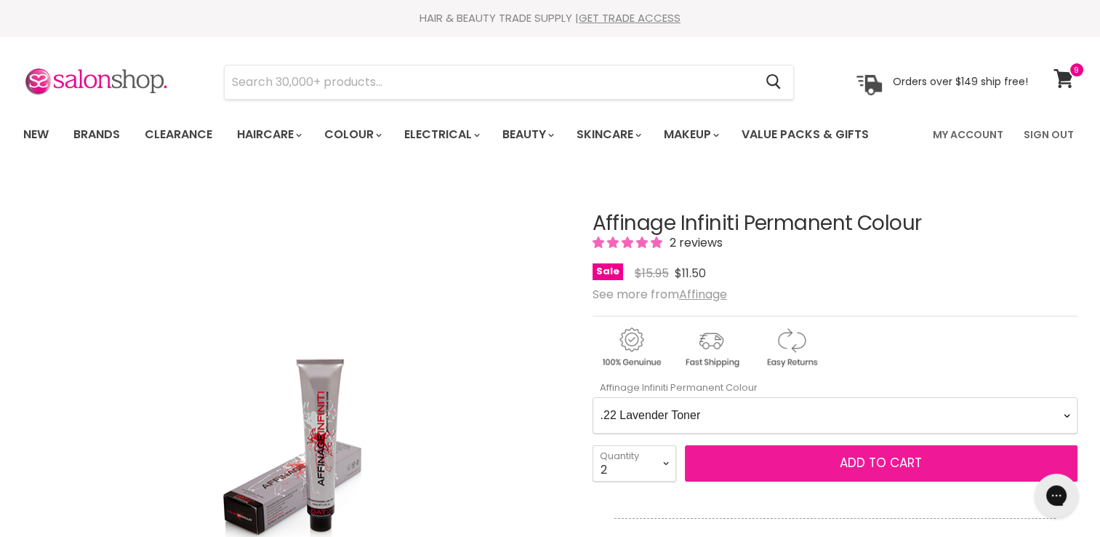
click at [826, 462] on button "Add to cart" at bounding box center [881, 463] width 393 height 36
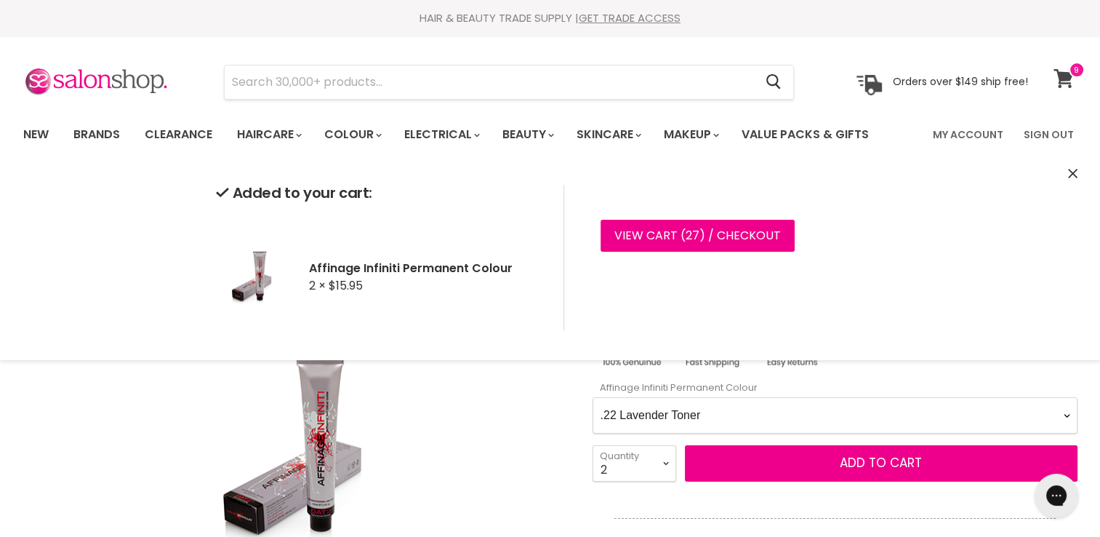
click at [1066, 76] on icon at bounding box center [1064, 78] width 20 height 19
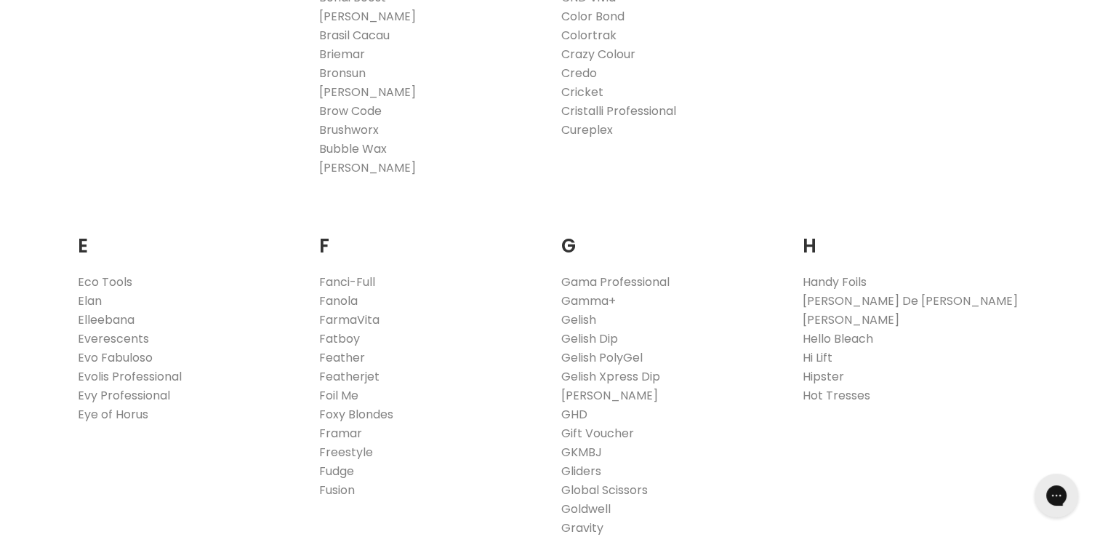
scroll to position [815, 0]
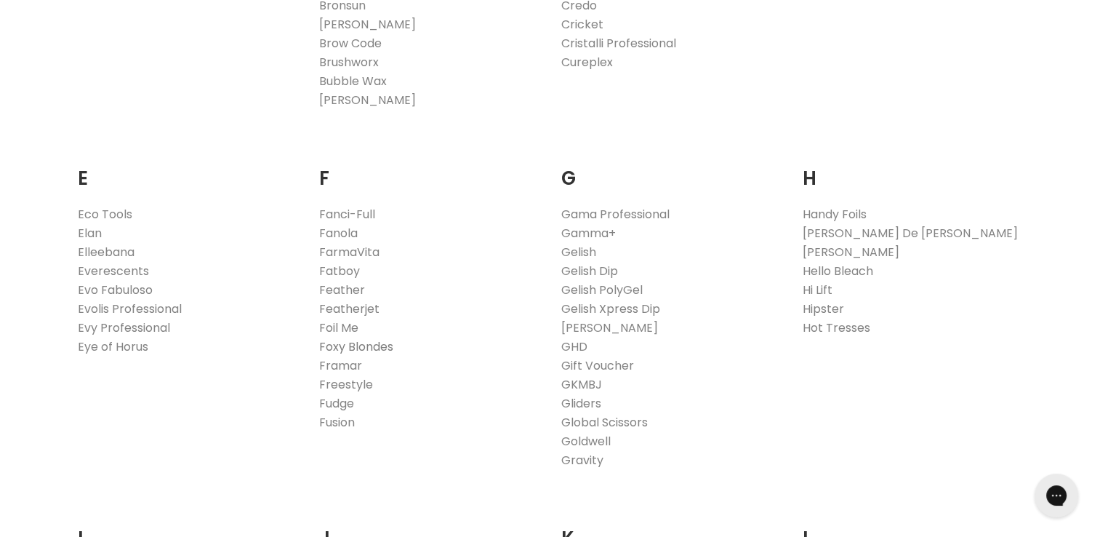
click at [387, 348] on link "Foxy Blondes" at bounding box center [356, 346] width 74 height 17
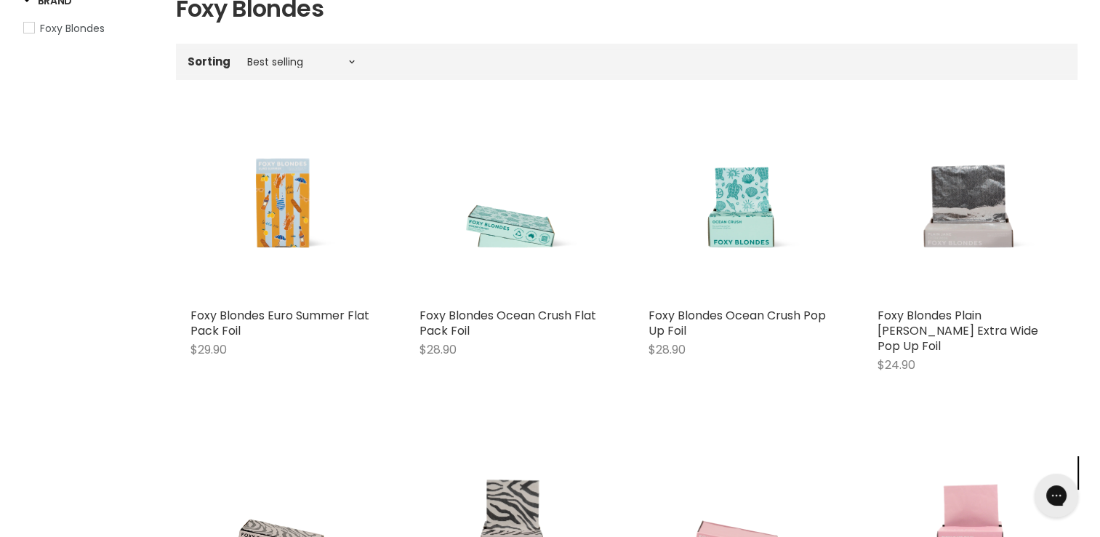
scroll to position [262, 0]
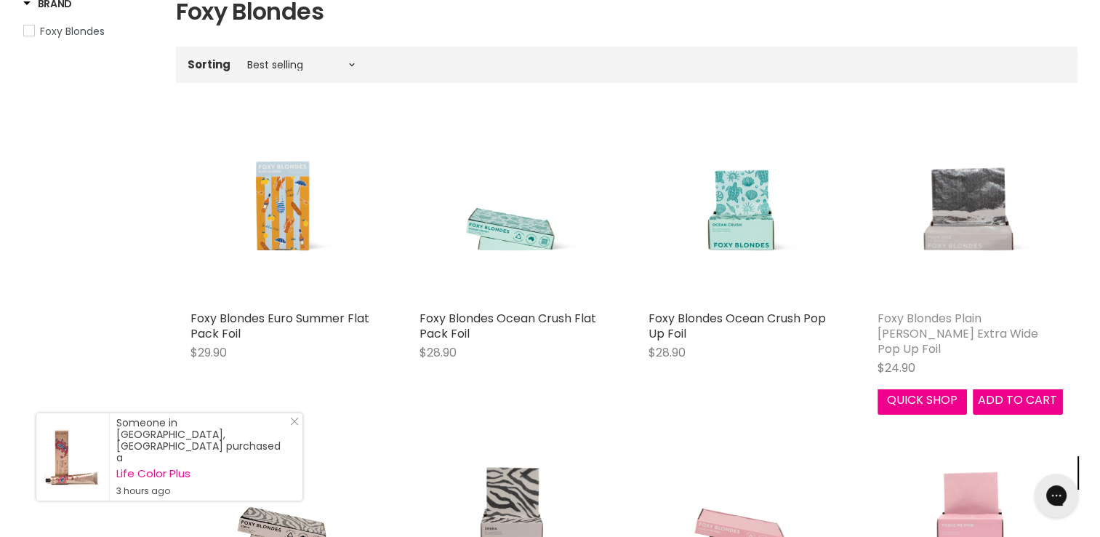
click at [948, 334] on link "Foxy Blondes Plain [PERSON_NAME] Extra Wide Pop Up Foil" at bounding box center [958, 333] width 161 height 47
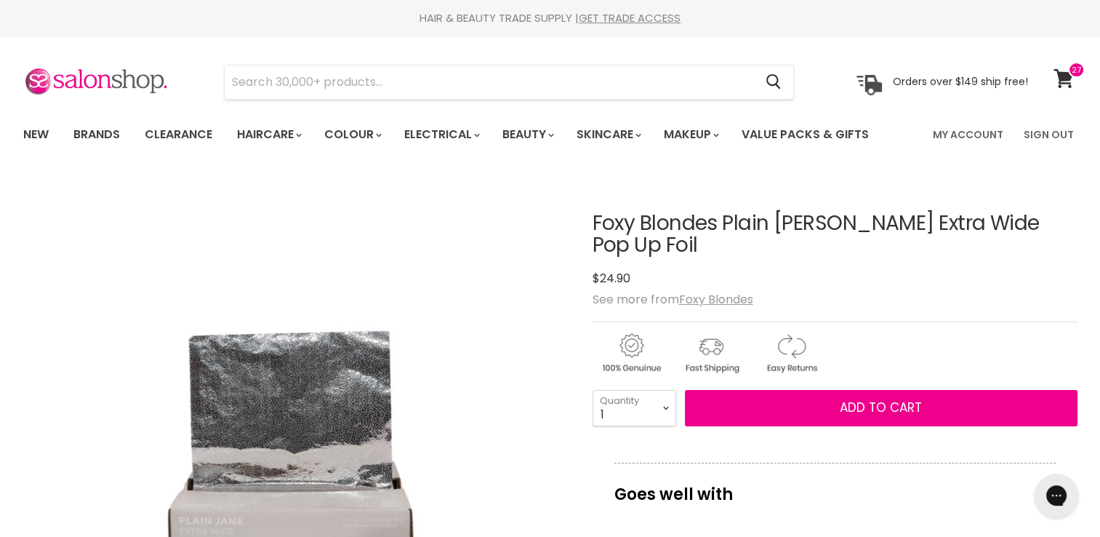
select select "2"
click at [593, 390] on select "1 2 3 4 5 6 7 8 9 10+" at bounding box center [635, 408] width 84 height 36
type input "2"
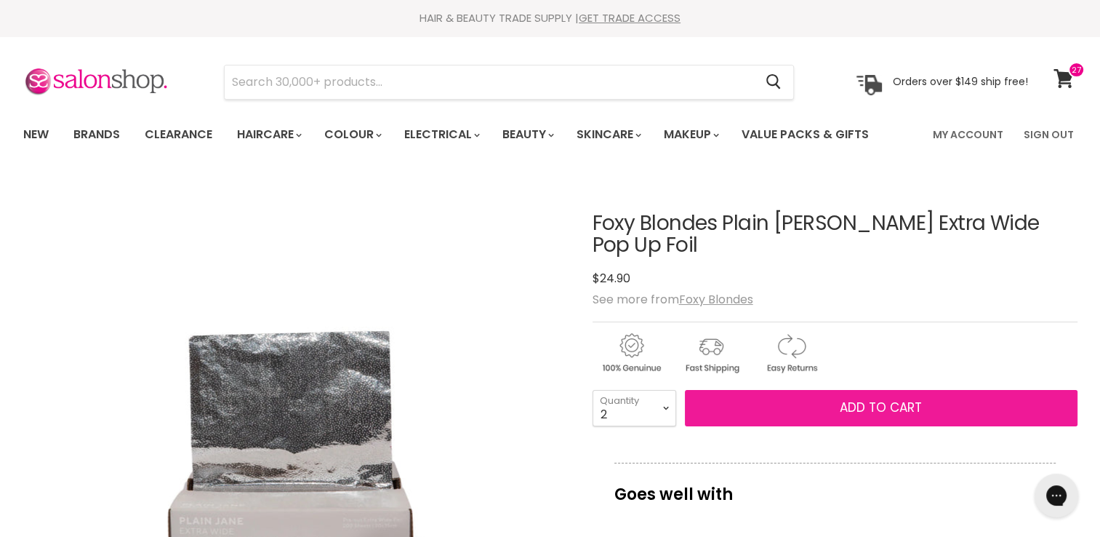
click at [937, 390] on button "Add to cart" at bounding box center [881, 408] width 393 height 36
click at [888, 399] on span "Add to cart" at bounding box center [881, 407] width 82 height 17
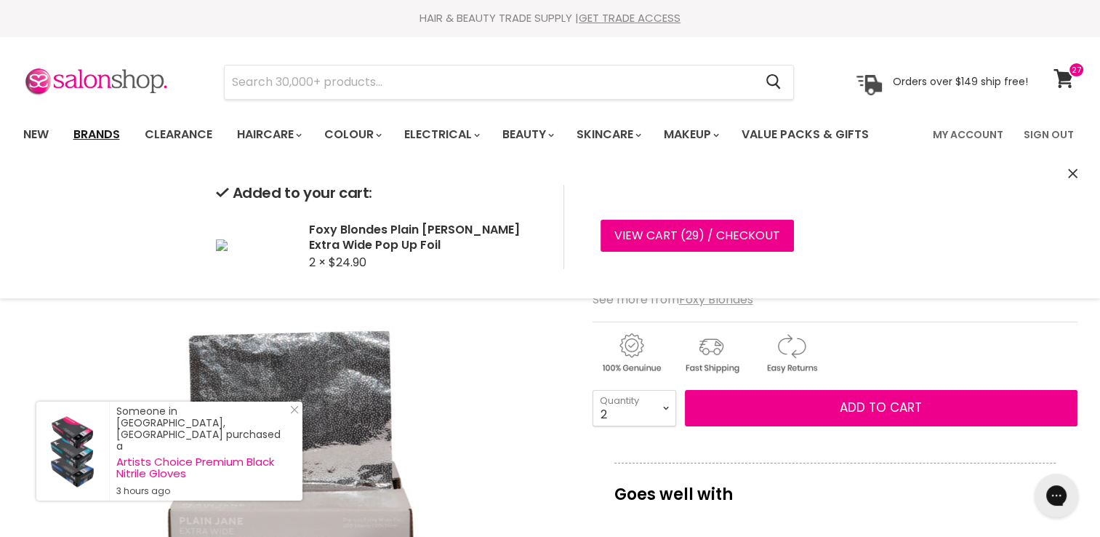
click at [87, 135] on link "Brands" at bounding box center [97, 134] width 68 height 31
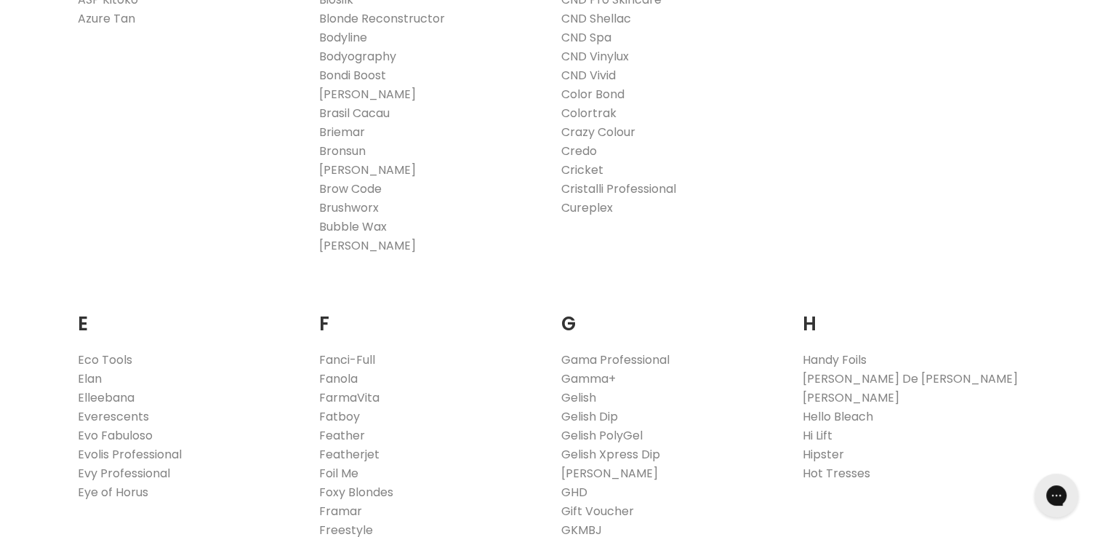
scroll to position [737, 0]
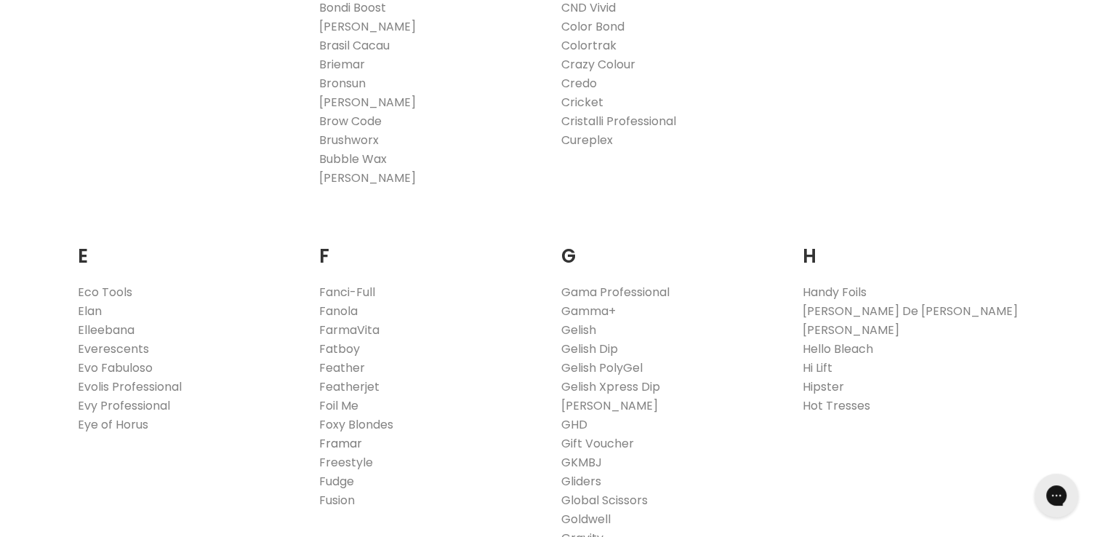
click at [344, 441] on link "Framar" at bounding box center [340, 443] width 43 height 17
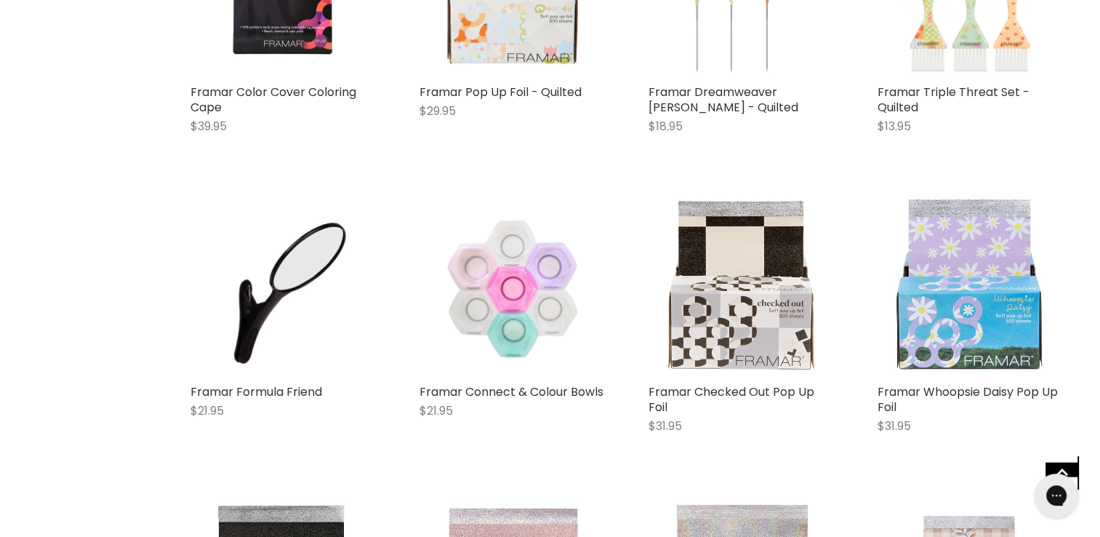
scroll to position [3007, 0]
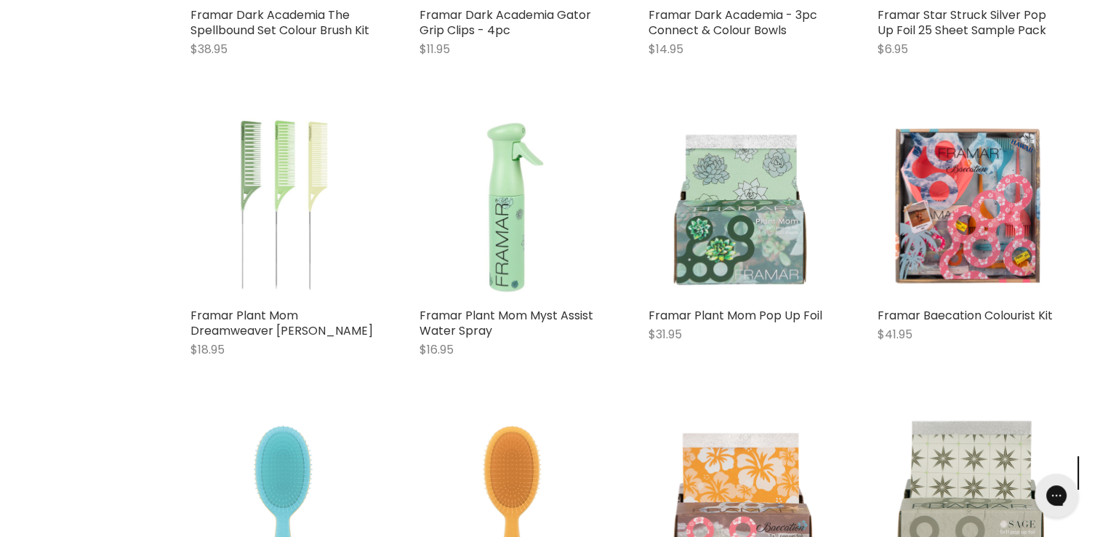
scroll to position [4937, 0]
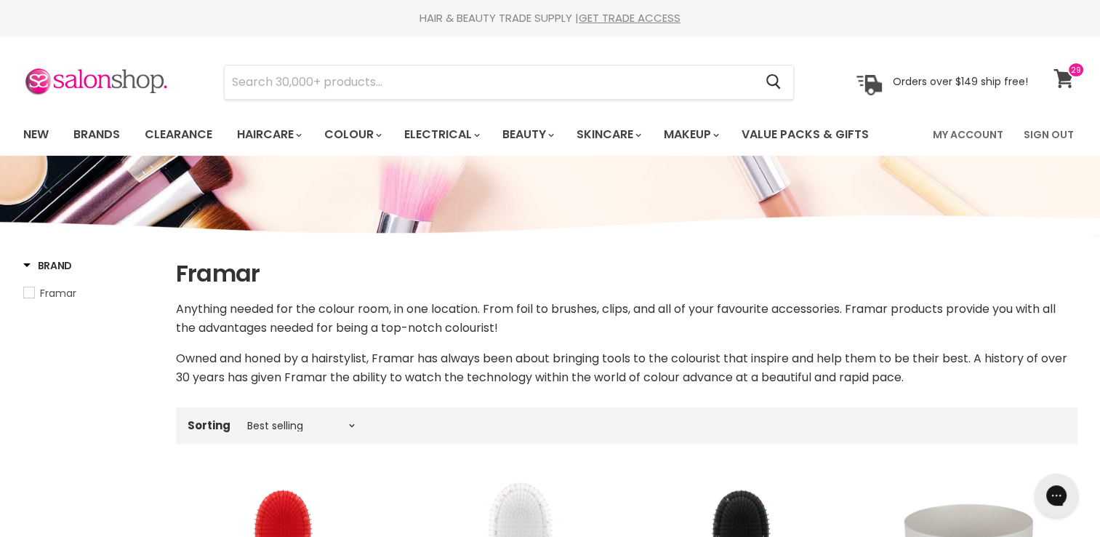
click at [1071, 72] on span at bounding box center [1076, 70] width 17 height 16
